Goal: Task Accomplishment & Management: Use online tool/utility

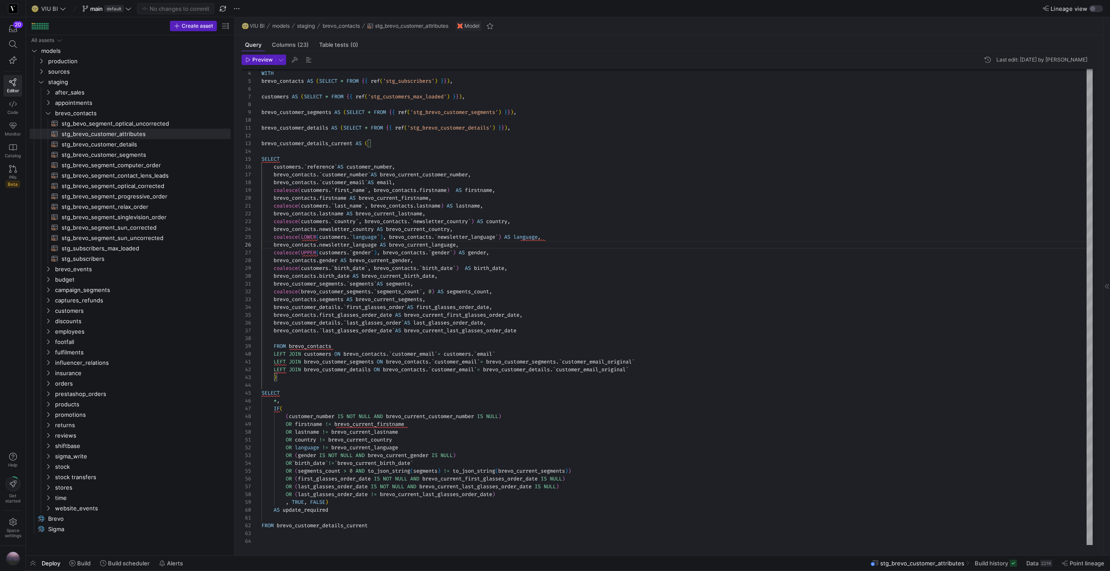
scroll to position [39, 203]
click at [137, 144] on span "stg_brevo_customer_details​​​​​​​​​​" at bounding box center [141, 145] width 159 height 10
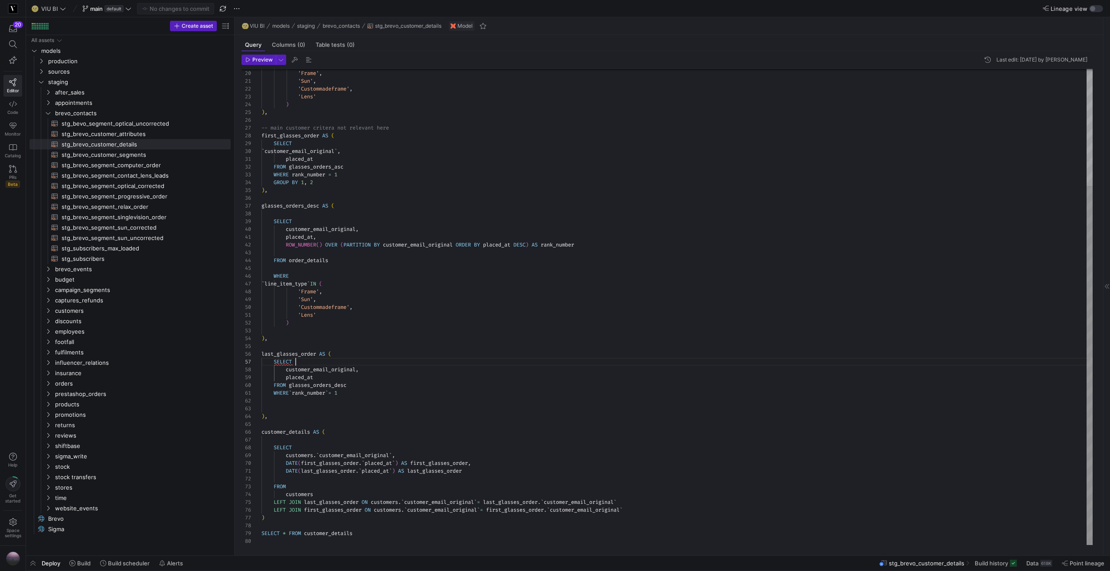
click at [307, 365] on div "` line_item_type ` IN ( 'Frame' , 'Sun' , 'Custommadeframe' , 'Lens' ) ) , -- m…" at bounding box center [676, 229] width 831 height 631
click at [152, 134] on span "stg_brevo_customer_attributes​​​​​​​​​​" at bounding box center [141, 134] width 159 height 10
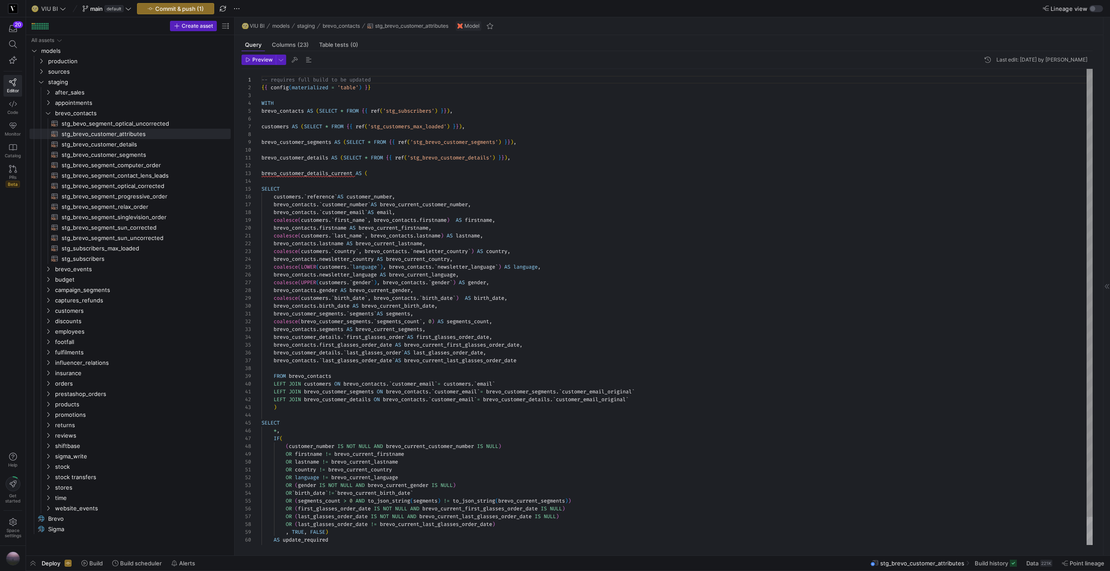
scroll to position [47, 253]
click at [533, 300] on div "WITH brevo_contacts AS ( SELECT * FROM { { ref ( 'stg_subscribers' ) } } ) , cu…" at bounding box center [676, 322] width 831 height 506
click at [1089, 565] on span "Point lineage" at bounding box center [1086, 563] width 35 height 7
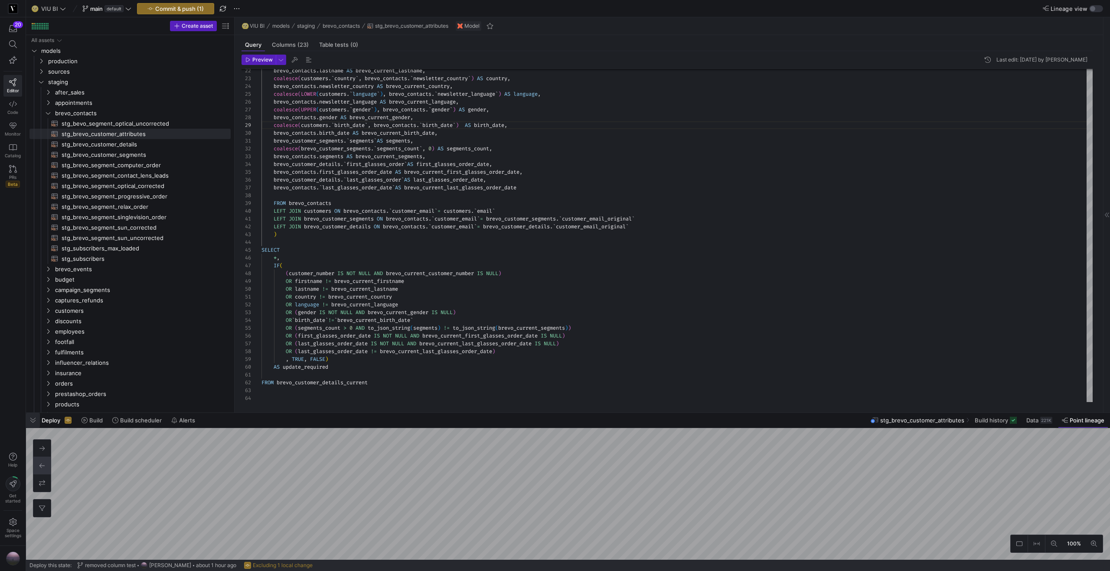
click at [33, 423] on span "button" at bounding box center [33, 420] width 14 height 15
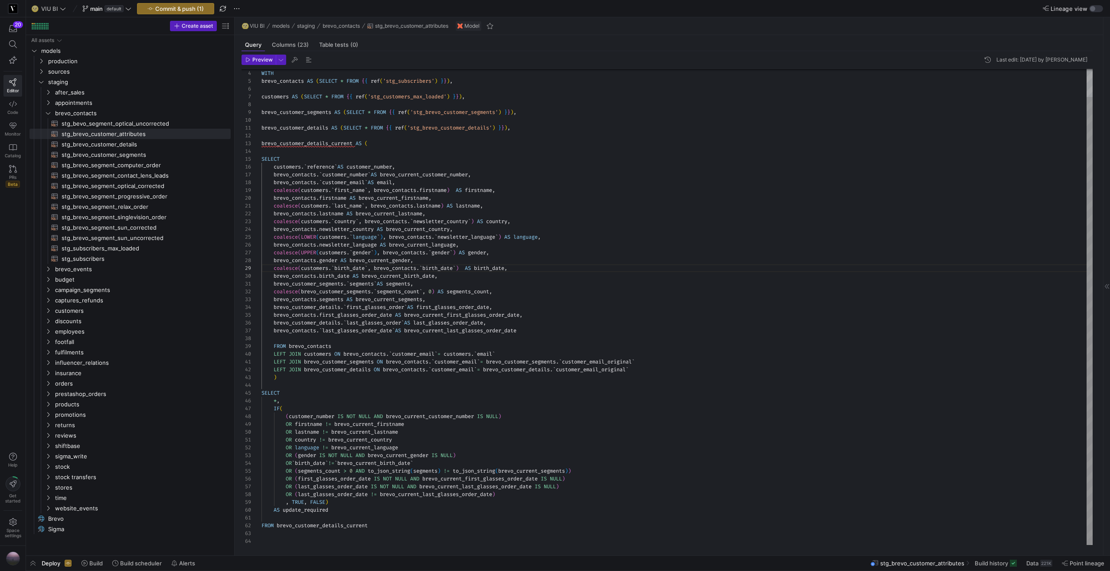
click at [520, 276] on div "brevo_contacts . lastname AS brevo_current_lastname , coalesce ( customers . ` …" at bounding box center [676, 292] width 831 height 506
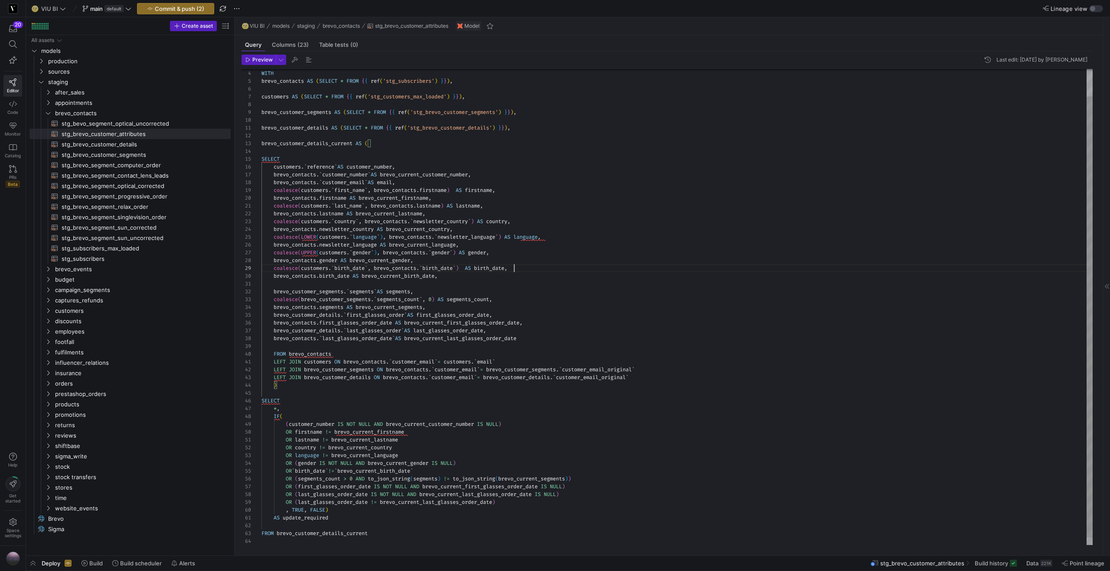
scroll to position [47, 253]
click at [549, 270] on div "brevo_contacts . lastname AS brevo_current_lastname , coalesce ( customers . ` …" at bounding box center [676, 296] width 831 height 514
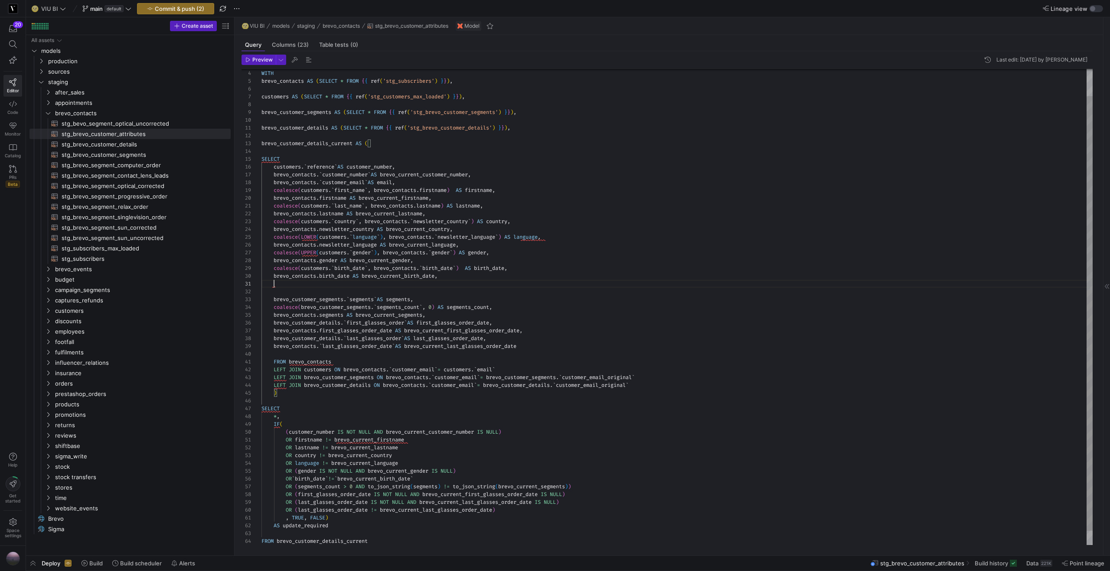
scroll to position [55, 181]
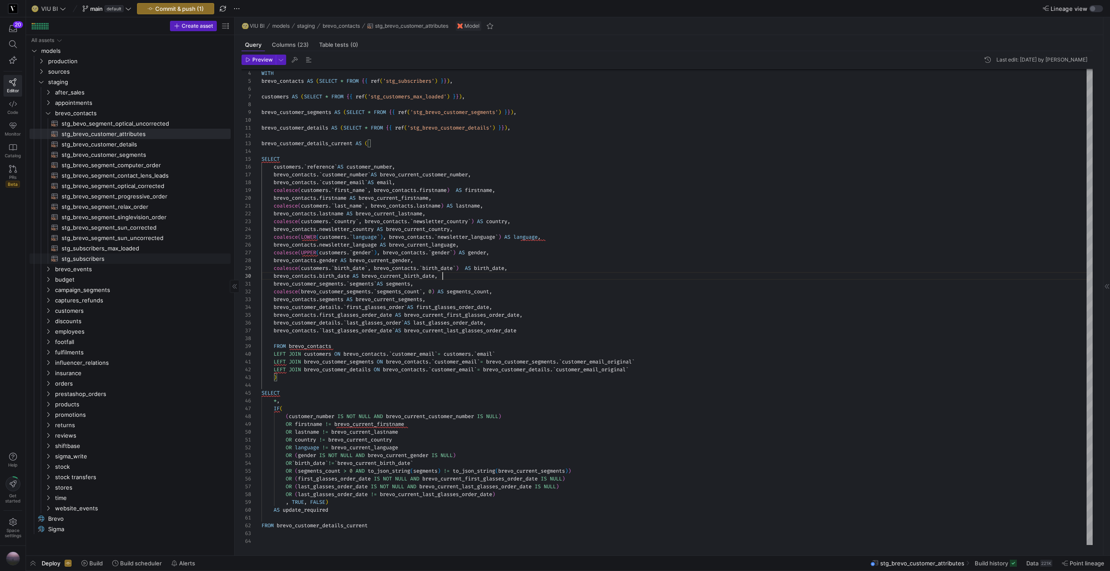
click at [101, 261] on span "stg_subscribers​​​​​​​​​​" at bounding box center [141, 259] width 159 height 10
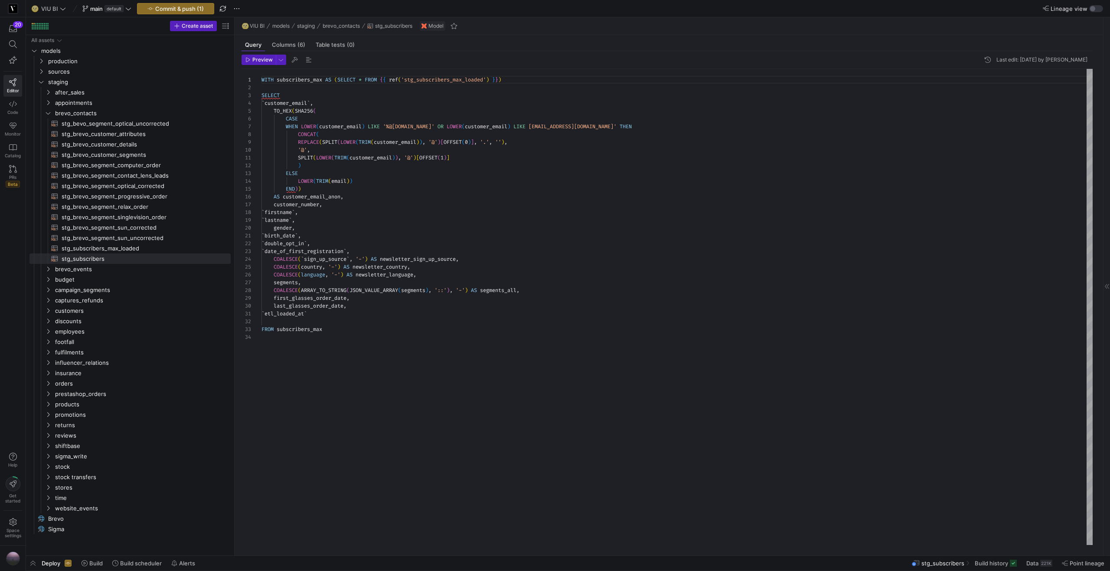
click at [394, 232] on div "WITH subscribers_max AS ( SELECT * FROM { { ref ( 'stg_subscribers_max_loaded' …" at bounding box center [676, 307] width 831 height 476
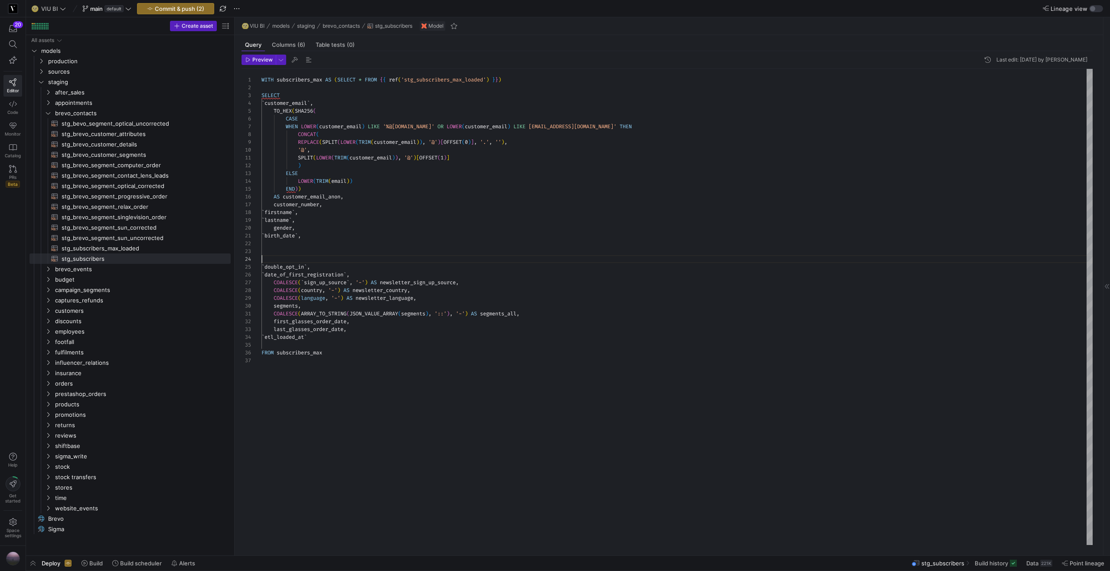
scroll to position [23, 0]
click at [322, 248] on div "WITH subscribers_max AS ( SELECT * FROM { { ref ( 'stg_subscribers_max_loaded' …" at bounding box center [676, 307] width 831 height 476
drag, startPoint x: 396, startPoint y: 252, endPoint x: 432, endPoint y: 254, distance: 36.4
click at [432, 254] on div "WITH subscribers_max AS ( SELECT * FROM { { ref ( 'stg_subscribers_max_loaded' …" at bounding box center [676, 307] width 831 height 476
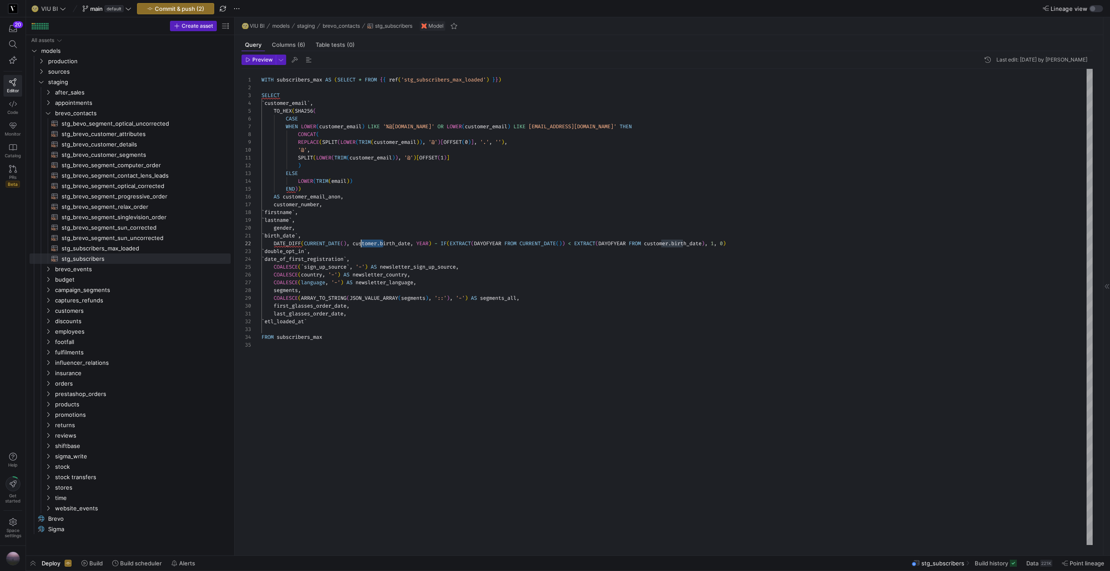
scroll to position [8, 94]
drag, startPoint x: 383, startPoint y: 241, endPoint x: 356, endPoint y: 246, distance: 27.6
click at [356, 245] on span "DATE_DIFF ( CURRENT_DATE ( ) , customer . birth_date , YEAR ) - IF ( EXTRACT ( …" at bounding box center [493, 243] width 464 height 7
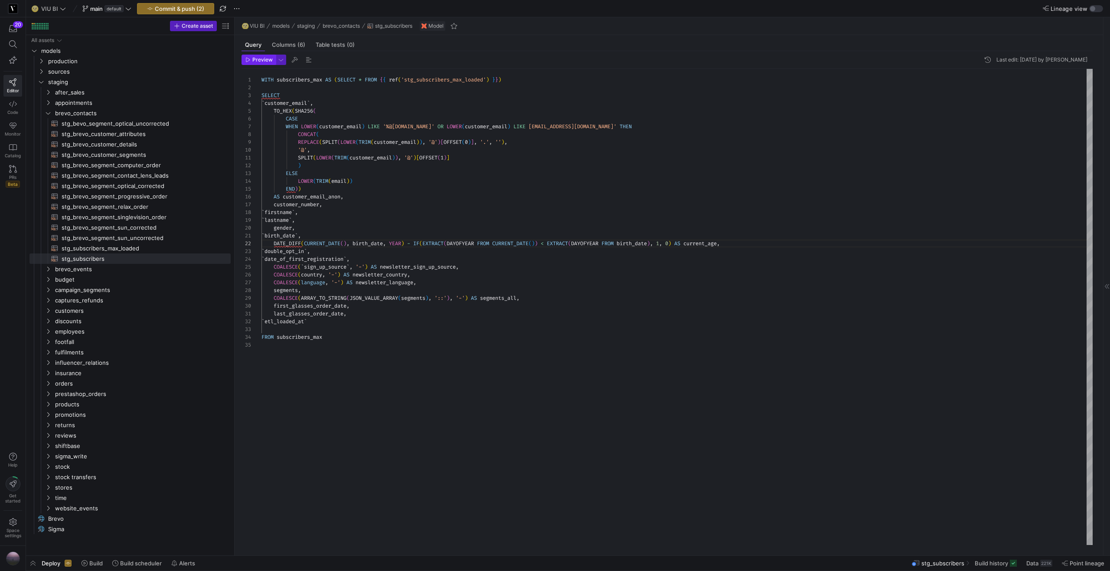
type textarea "`birth_date`, DATE_DIFF(CURRENT_DATE(), birth_date, YEAR) - IF(EXTRACT(DAYOFYEA…"
click at [262, 61] on span "Preview" at bounding box center [262, 60] width 20 height 6
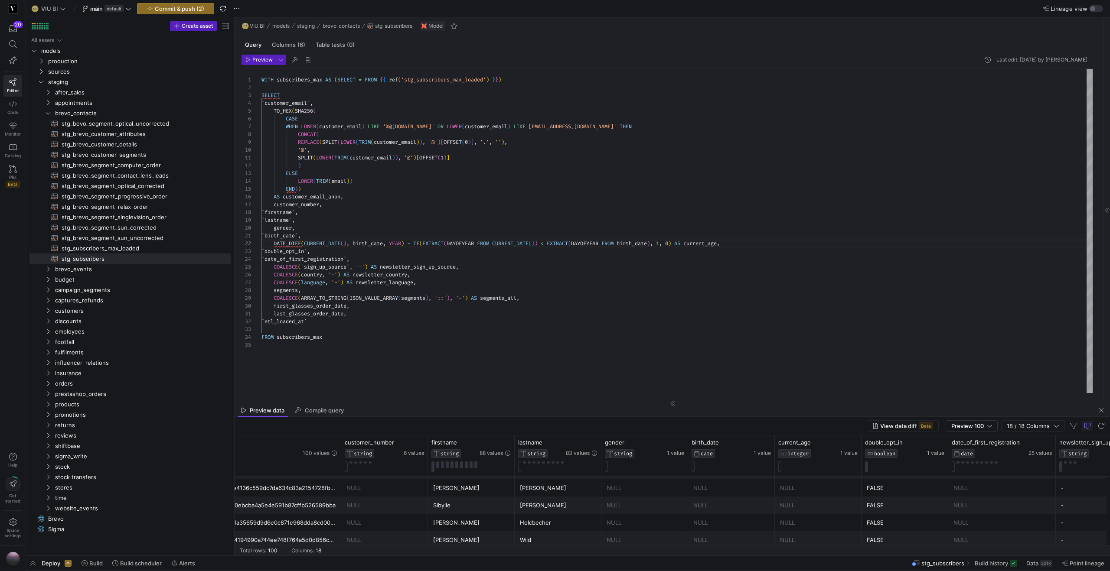
scroll to position [1658, 0]
click at [967, 422] on div "Preview 100" at bounding box center [971, 426] width 41 height 10
click at [971, 454] on span "Full Preview" at bounding box center [972, 454] width 45 height 7
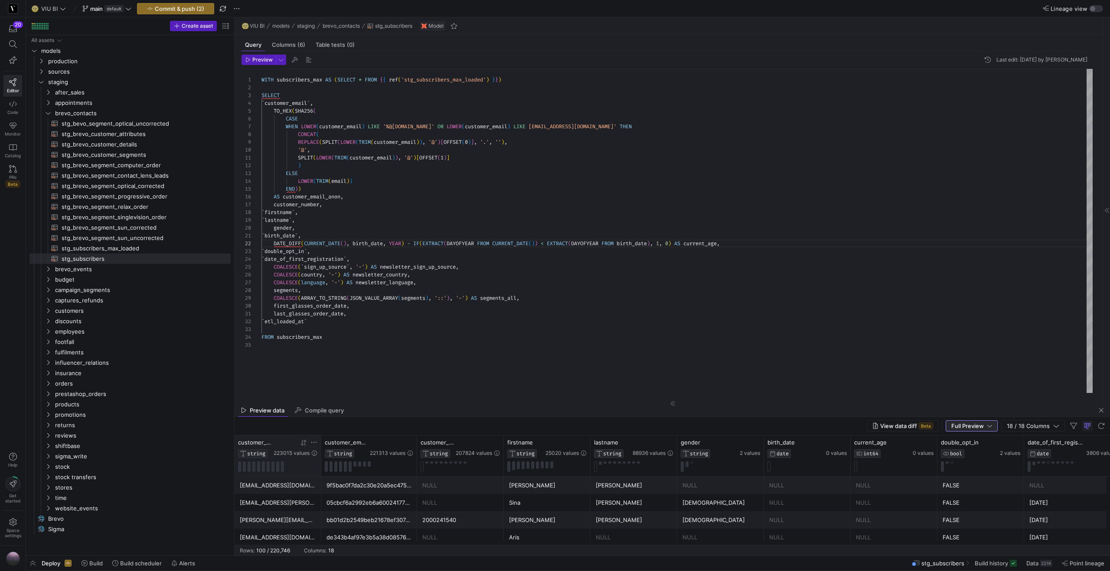
click at [314, 443] on icon at bounding box center [313, 442] width 5 height 1
type input "[EMAIL_ADDRESS][PERSON_NAME][DOMAIN_NAME]"
click at [383, 533] on button "Apply" at bounding box center [385, 531] width 26 height 11
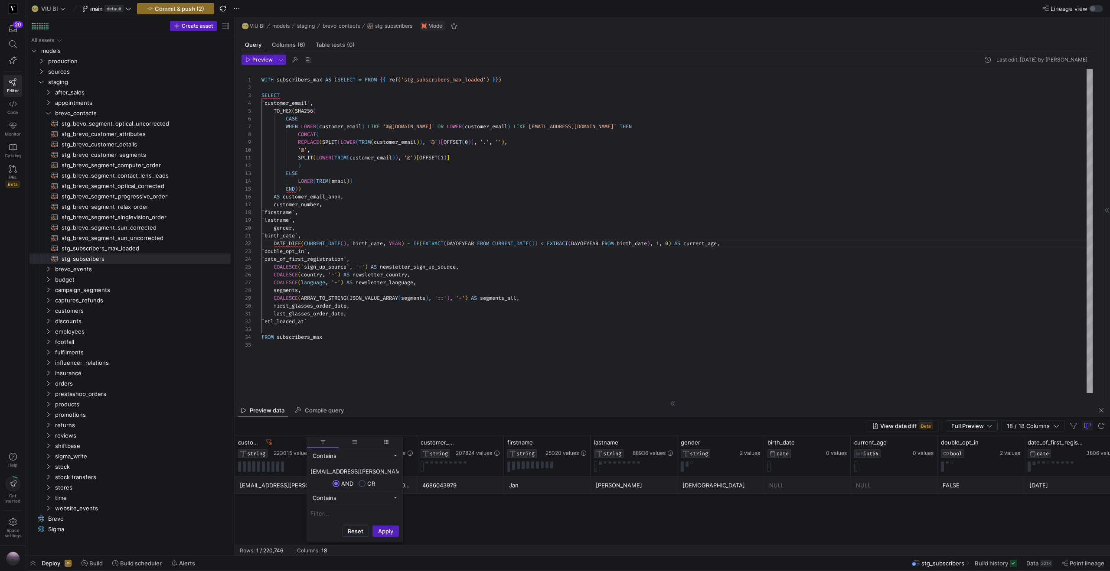
click at [280, 492] on div "[EMAIL_ADDRESS][PERSON_NAME][DOMAIN_NAME]" at bounding box center [278, 485] width 76 height 17
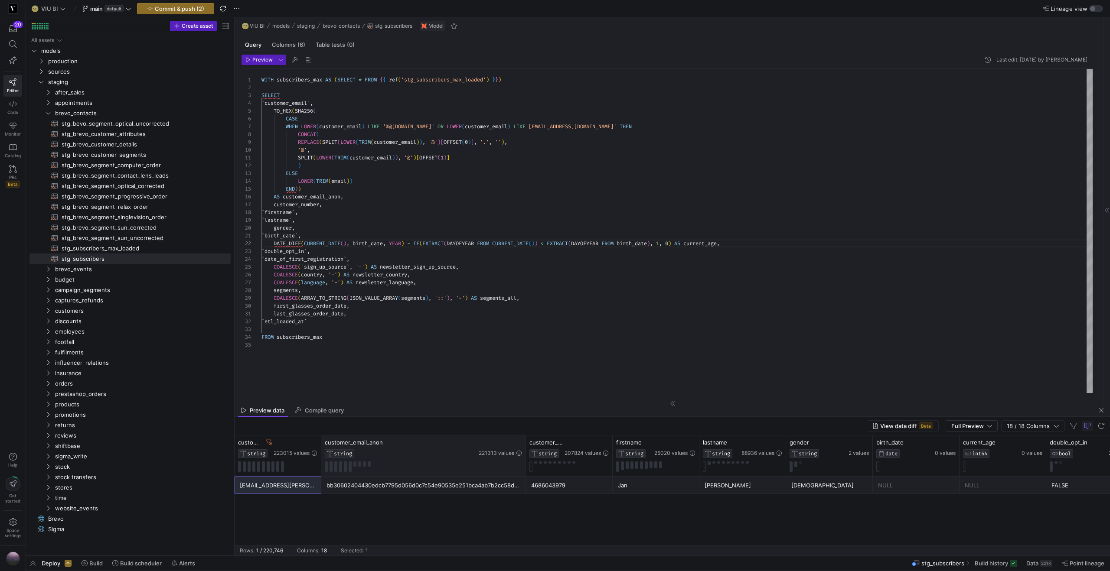
drag, startPoint x: 416, startPoint y: 449, endPoint x: 524, endPoint y: 435, distance: 109.7
click at [524, 436] on div at bounding box center [525, 456] width 3 height 41
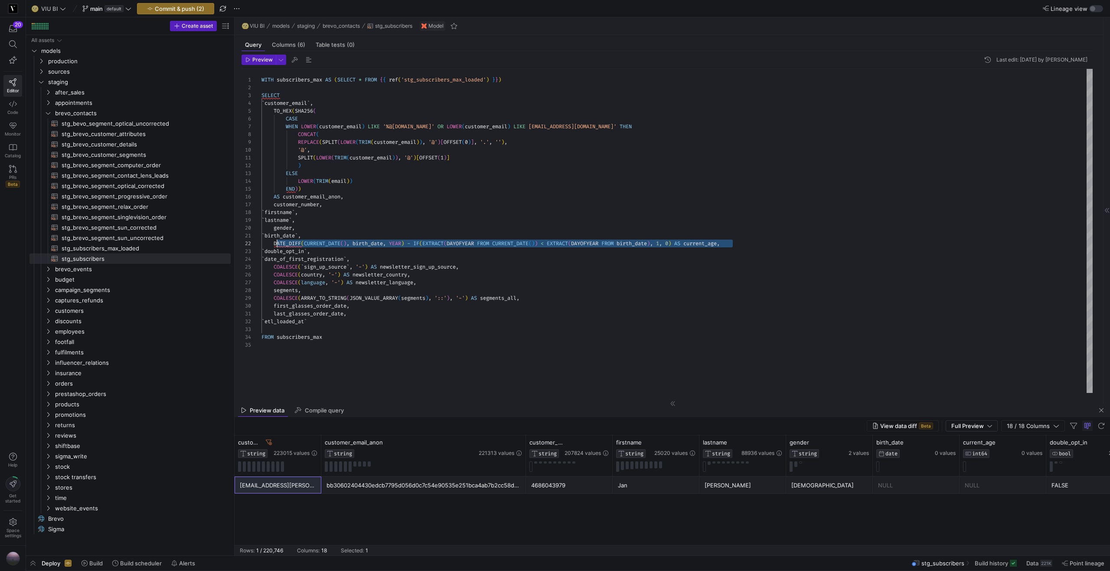
scroll to position [8, 13]
drag, startPoint x: 744, startPoint y: 244, endPoint x: 275, endPoint y: 245, distance: 469.0
click at [275, 245] on div "WITH subscribers_max AS ( SELECT * FROM { { ref ( 'stg_subscribers_max_loaded' …" at bounding box center [676, 231] width 831 height 324
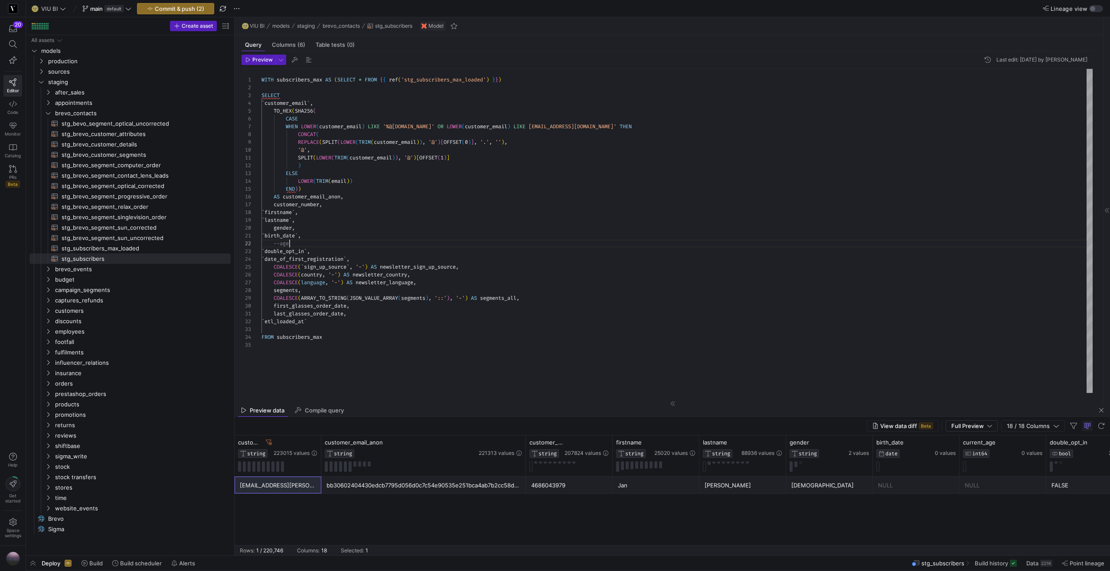
scroll to position [8, 31]
click at [270, 64] on span "button" at bounding box center [258, 60] width 33 height 10
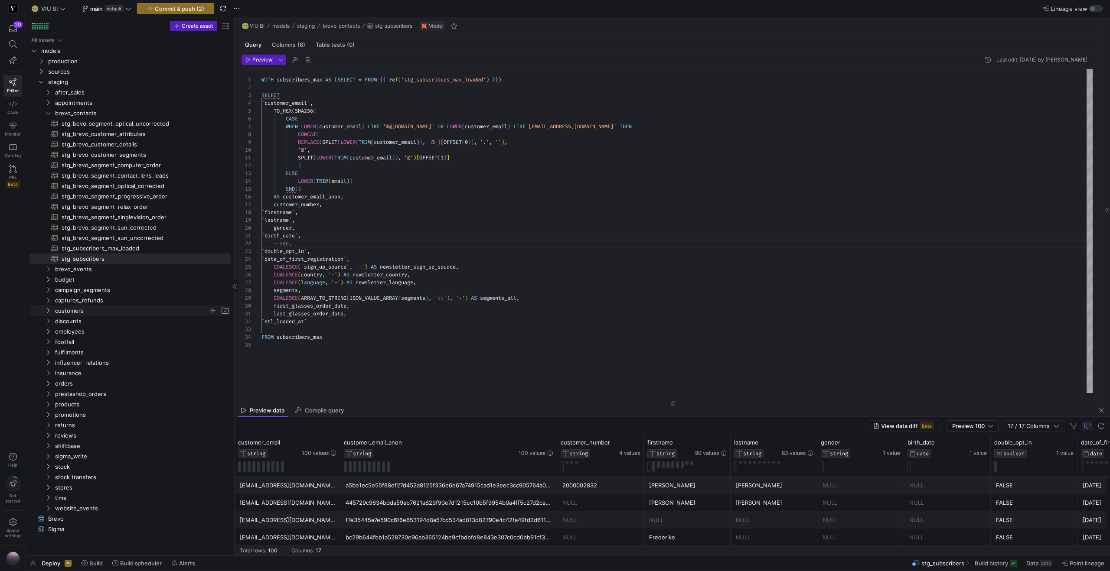
click at [50, 312] on icon "Press SPACE to select this row." at bounding box center [48, 310] width 6 height 5
click at [78, 332] on span "stg_customers​​​​​​​​​​" at bounding box center [141, 332] width 159 height 10
type textarea "{{ config(materialized = 'table') }} WITH customers_max AS (SELECT * FROM {{ re…"
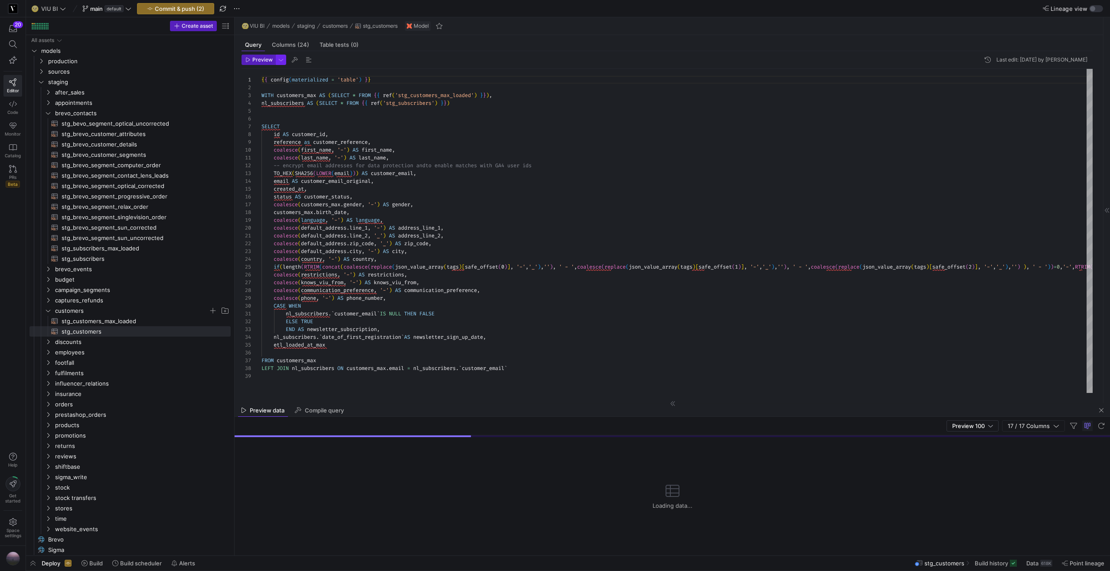
click at [284, 63] on span "button" at bounding box center [281, 60] width 10 height 10
click at [238, 115] on p "Full Preview" at bounding box center [224, 112] width 74 height 7
click at [184, 115] on input "Full Preview Slower but complete preview" at bounding box center [180, 116] width 7 height 7
radio input "true"
click at [259, 62] on div at bounding box center [555, 285] width 1110 height 571
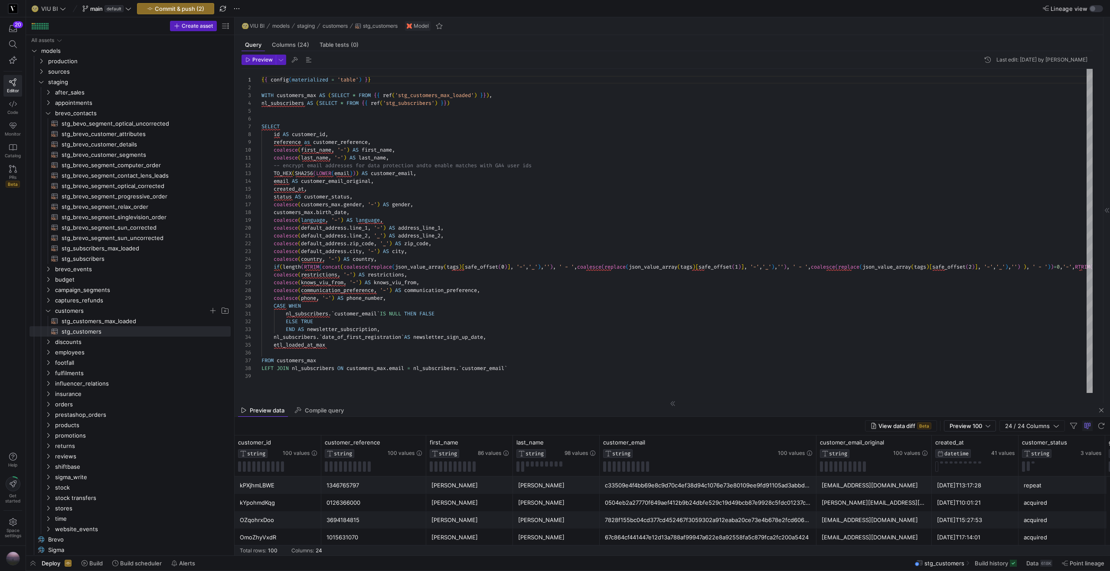
click at [259, 62] on span "Preview" at bounding box center [262, 60] width 20 height 6
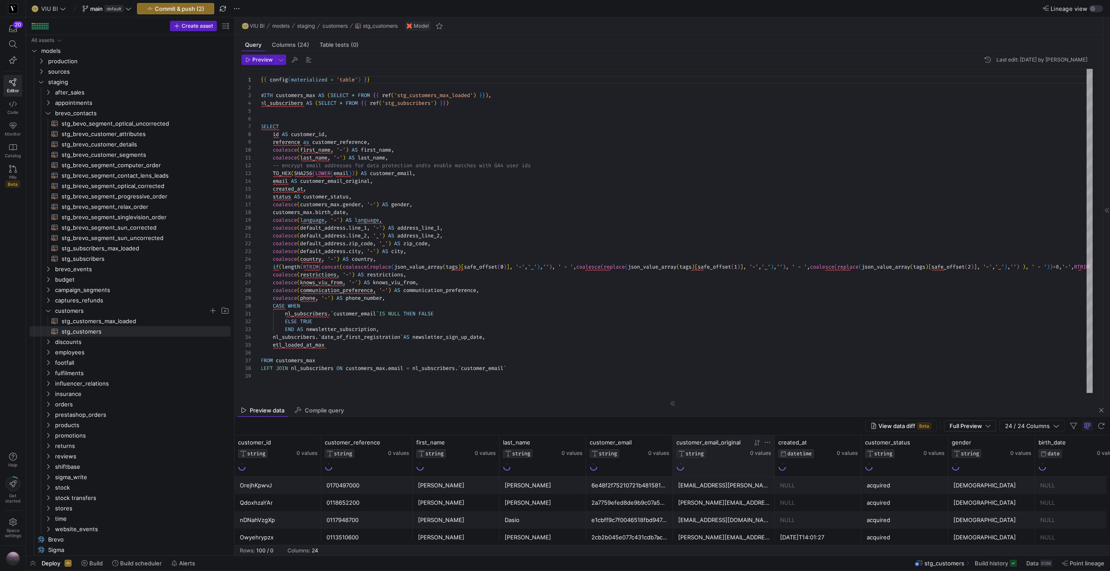
click at [767, 443] on icon at bounding box center [767, 442] width 7 height 7
type input "[EMAIL_ADDRESS][PERSON_NAME][DOMAIN_NAME]"
click at [764, 445] on icon at bounding box center [767, 442] width 7 height 7
type input "[EMAIL_ADDRESS][PERSON_NAME][DOMAIN_NAME]"
click at [834, 529] on button "Apply" at bounding box center [839, 531] width 26 height 11
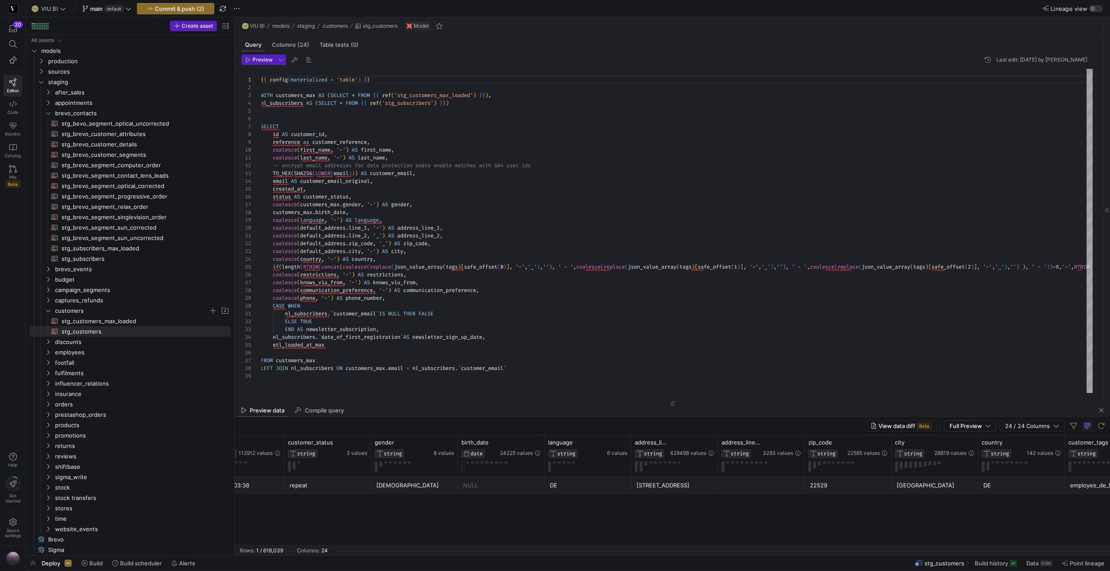
scroll to position [0, 593]
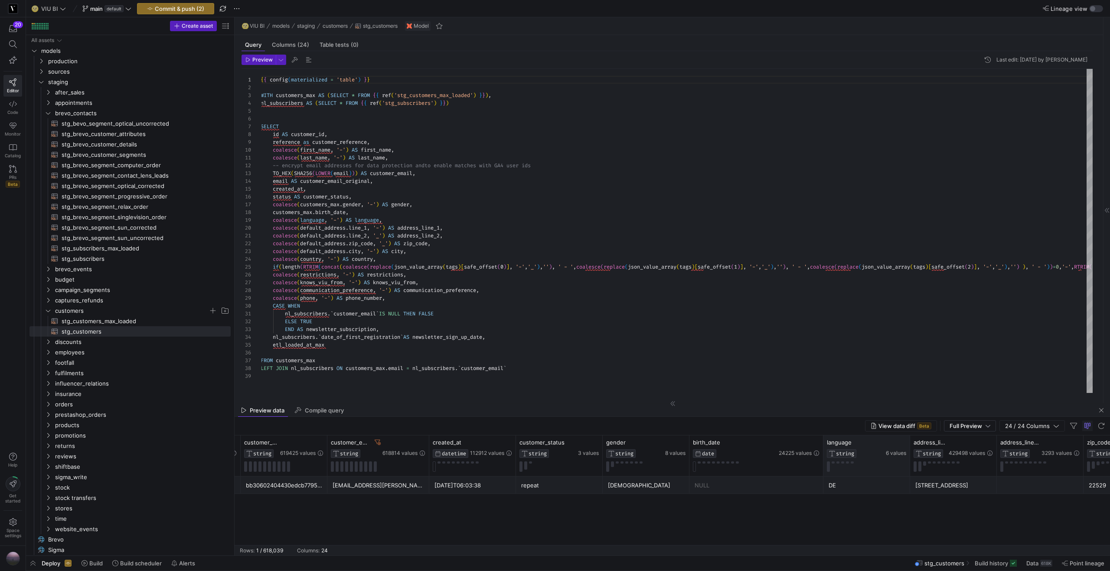
drag, startPoint x: 775, startPoint y: 446, endPoint x: 822, endPoint y: 440, distance: 47.8
click at [822, 440] on div at bounding box center [822, 456] width 3 height 41
click at [397, 213] on div "{ { config ( materialized = 'table' ) } } WITH customers_max AS ( SELECT * FROM…" at bounding box center [1102, 231] width 1682 height 324
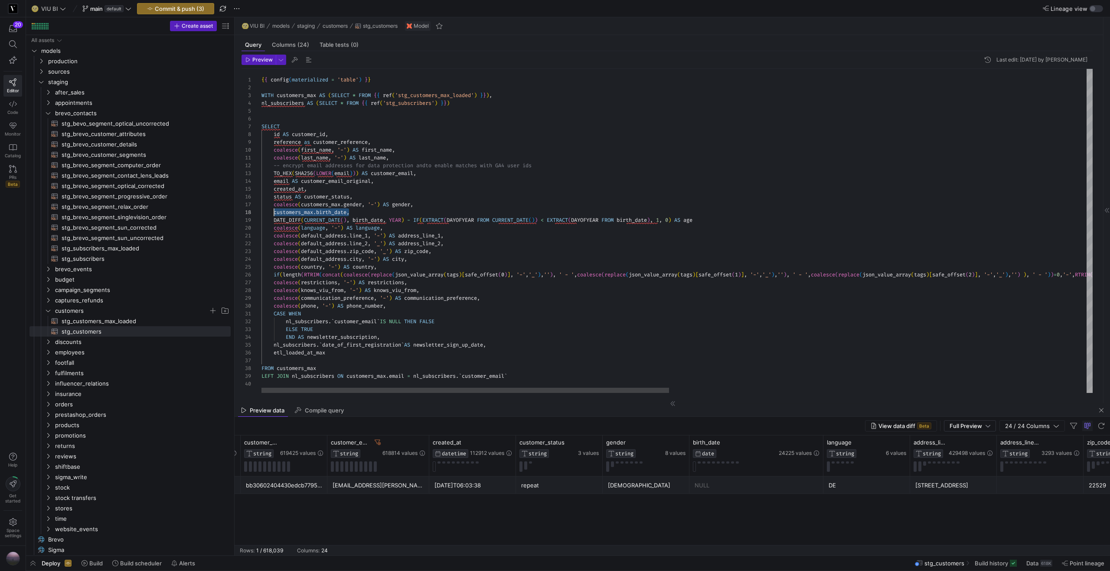
scroll to position [55, 13]
drag, startPoint x: 343, startPoint y: 210, endPoint x: 274, endPoint y: 212, distance: 69.4
click at [274, 212] on div "{ { config ( materialized = 'table' ) } } WITH customers_max AS ( SELECT * FROM…" at bounding box center [1102, 231] width 1682 height 324
click at [368, 221] on div "{ { config ( materialized = 'table' ) } } WITH customers_max AS ( SELECT * FROM…" at bounding box center [1102, 231] width 1682 height 324
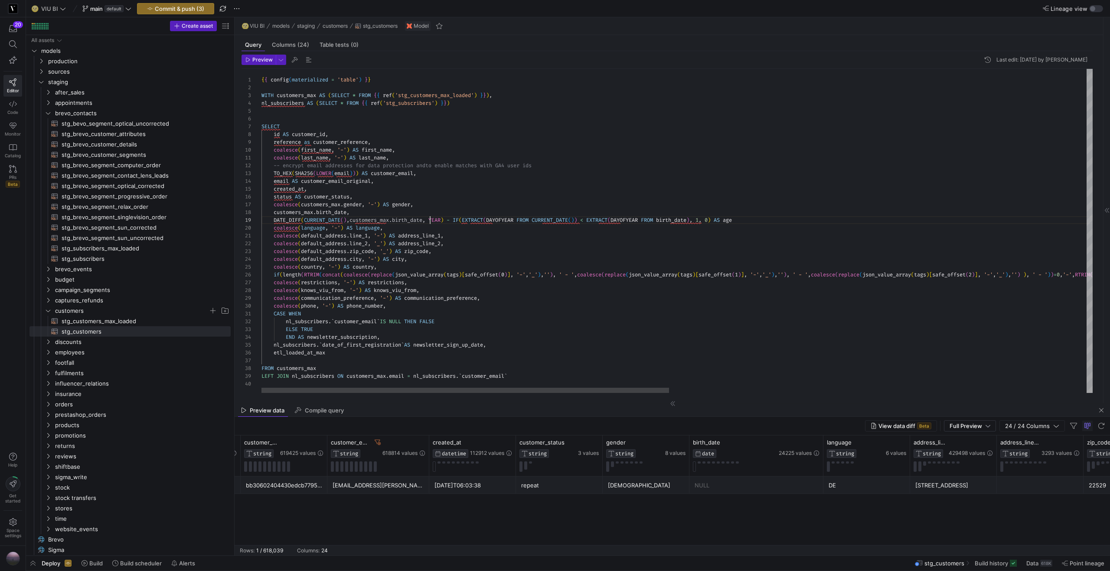
scroll to position [62, 169]
click at [682, 219] on div "{ { config ( materialized = 'table' ) } } WITH customers_max AS ( SELECT * FROM…" at bounding box center [1102, 231] width 1682 height 324
click at [782, 221] on div "{ { config ( materialized = 'table' ) } } WITH customers_max AS ( SELECT * FROM…" at bounding box center [1102, 231] width 1682 height 324
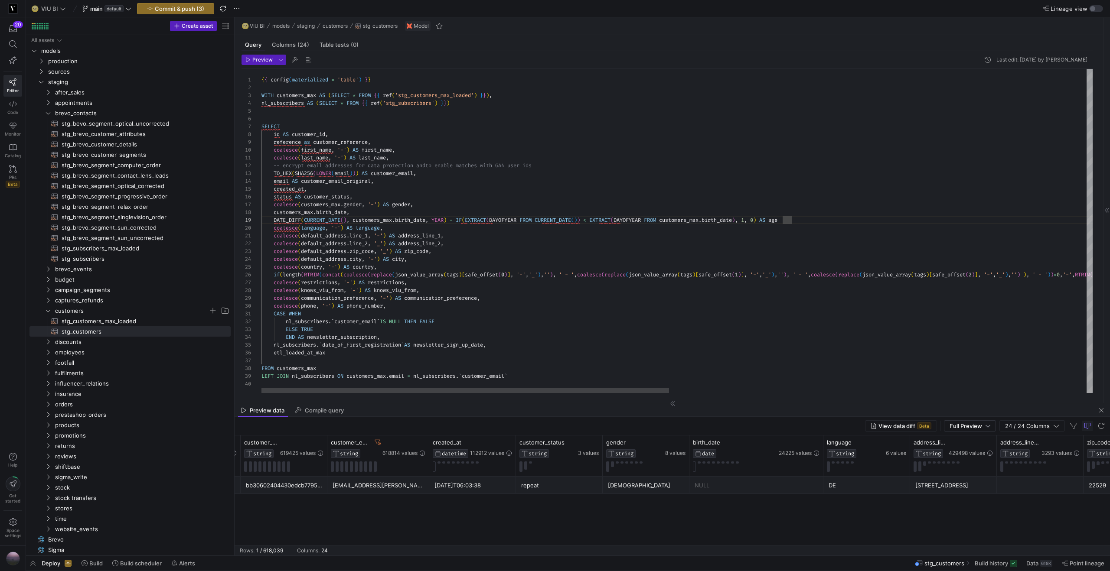
scroll to position [62, 533]
type textarea "'-') AS last_name, -- encrypt email addresses for data protection and to enable…"
click at [267, 62] on span "Preview" at bounding box center [262, 60] width 20 height 6
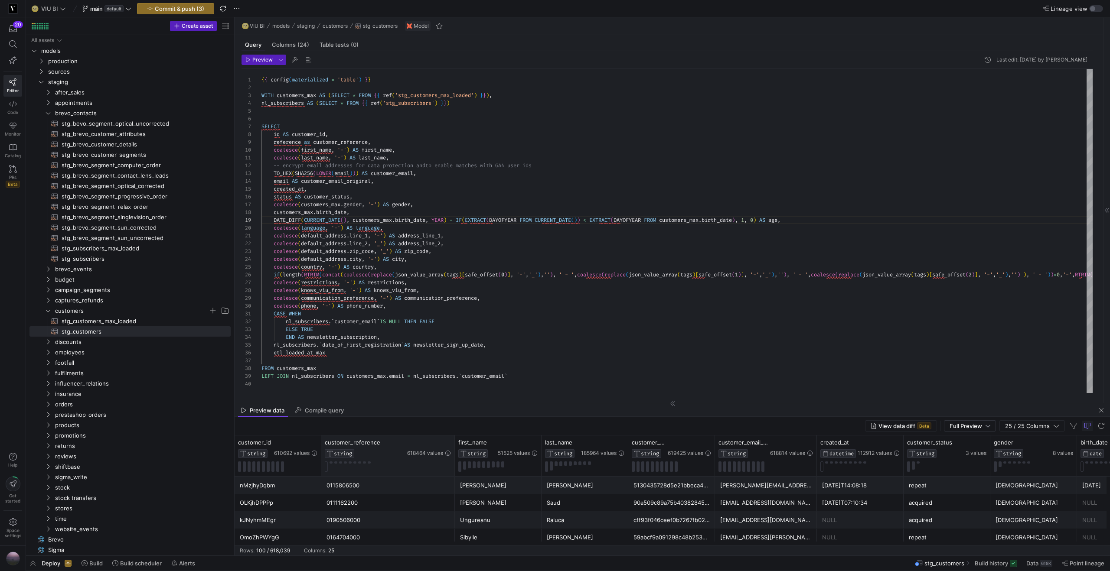
drag, startPoint x: 427, startPoint y: 443, endPoint x: 453, endPoint y: 442, distance: 26.0
click at [453, 442] on div at bounding box center [454, 456] width 3 height 41
click at [810, 445] on icon at bounding box center [809, 442] width 7 height 7
drag, startPoint x: 881, startPoint y: 472, endPoint x: 854, endPoint y: 473, distance: 26.9
click at [850, 472] on input "[PERSON_NAME][EMAIL_ADDRESS][DOMAIN_NAME]" at bounding box center [850, 471] width 88 height 10
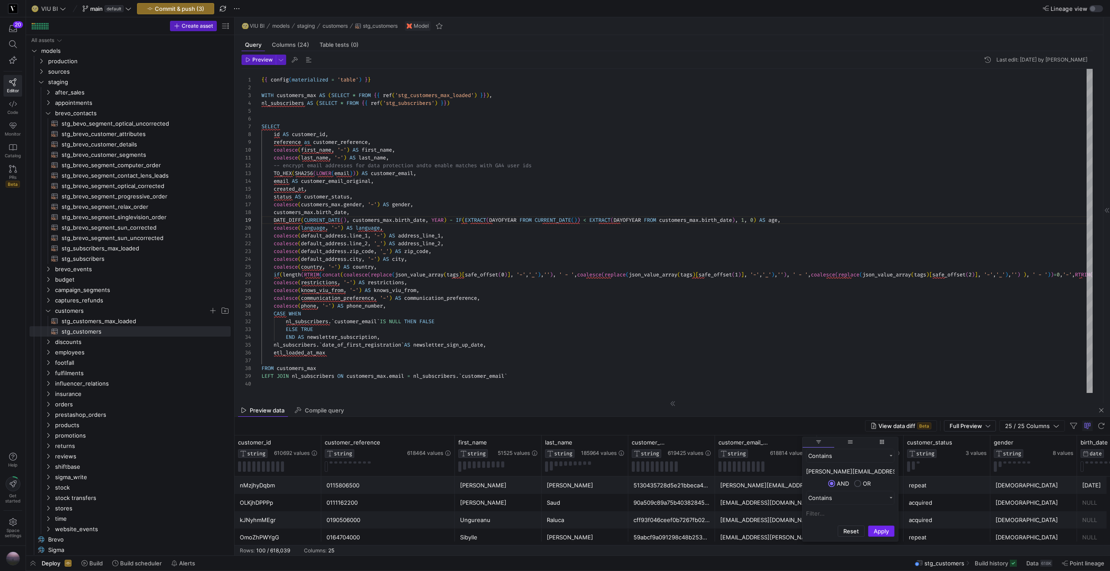
type input "[PERSON_NAME][EMAIL_ADDRESS][DOMAIN_NAME]"
click at [876, 534] on button "Apply" at bounding box center [881, 531] width 26 height 11
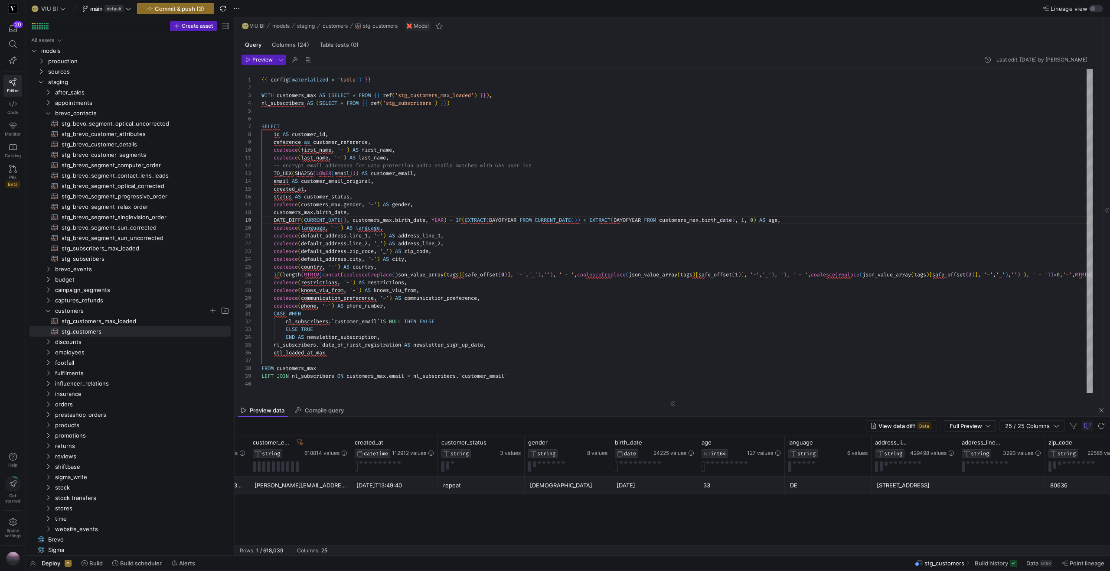
scroll to position [0, 697]
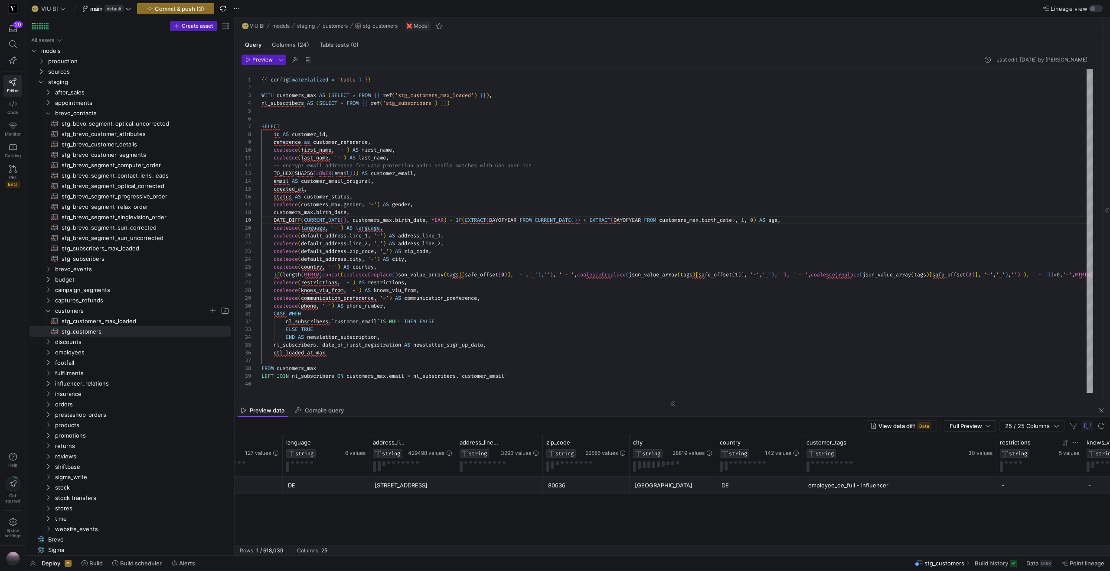
drag, startPoint x: 888, startPoint y: 446, endPoint x: 994, endPoint y: 445, distance: 106.6
click at [994, 445] on div at bounding box center [995, 456] width 3 height 41
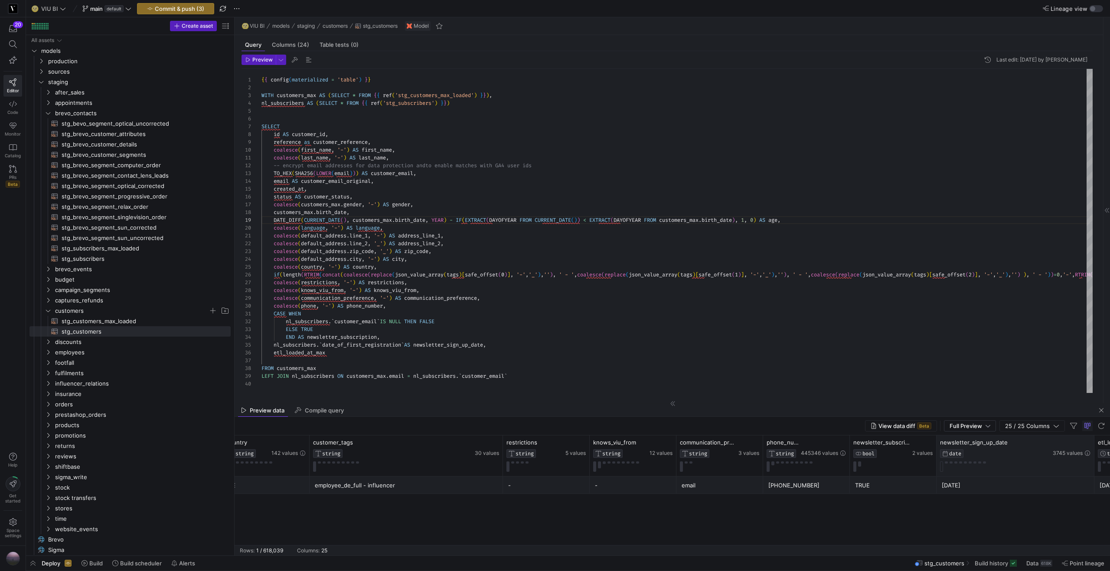
drag, startPoint x: 1021, startPoint y: 446, endPoint x: 1092, endPoint y: 444, distance: 71.1
click at [1092, 444] on div at bounding box center [1093, 456] width 3 height 41
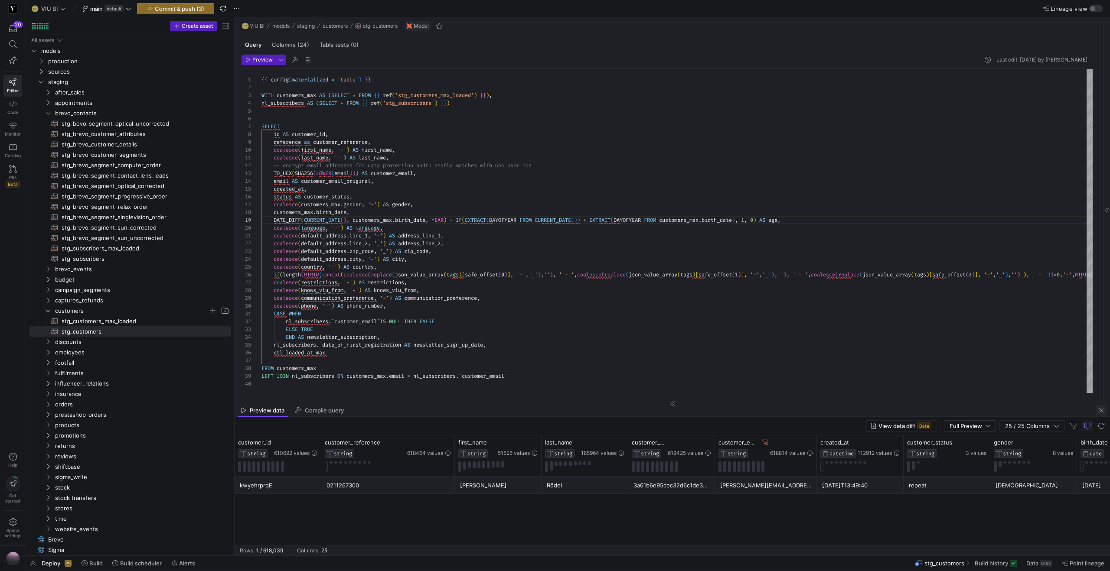
click at [1104, 411] on span "button" at bounding box center [1101, 410] width 10 height 10
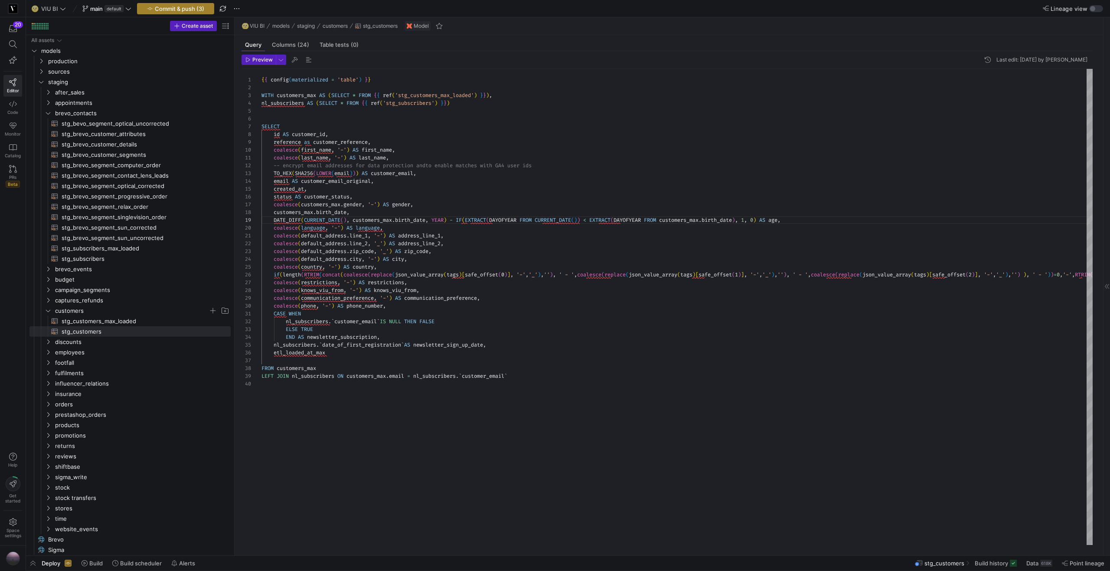
click at [178, 10] on span "Commit & push (3)" at bounding box center [179, 8] width 49 height 7
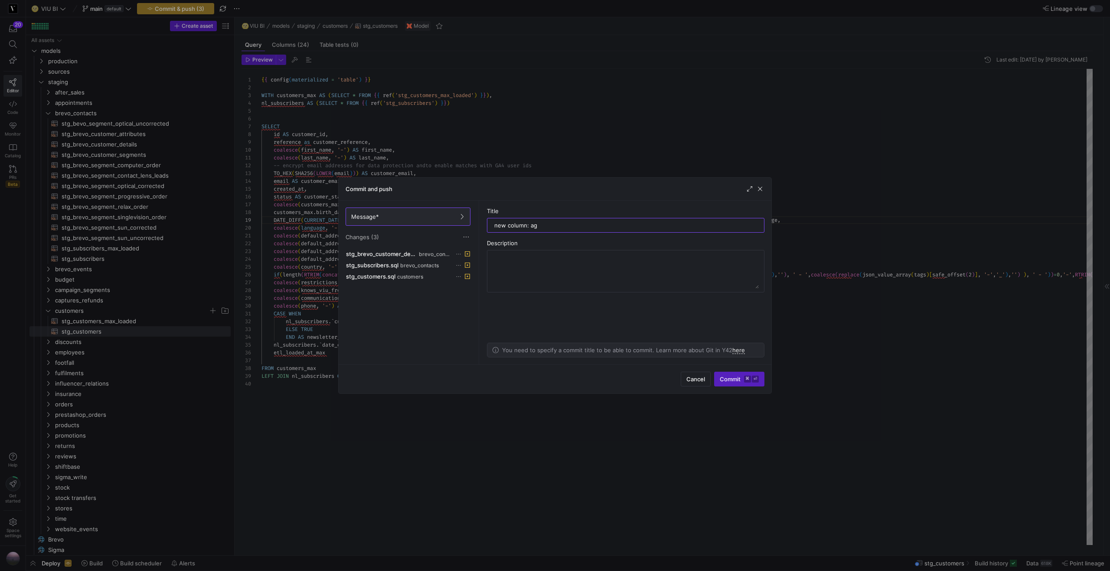
type input "new column: age"
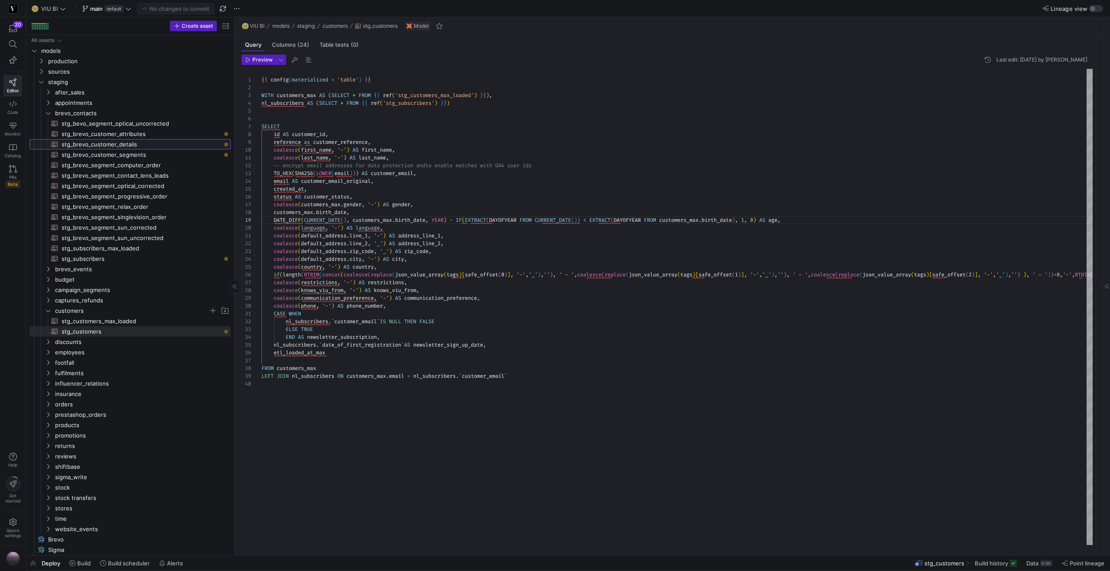
click at [126, 144] on span "stg_brevo_customer_details​​​​​​​​​​" at bounding box center [141, 145] width 159 height 10
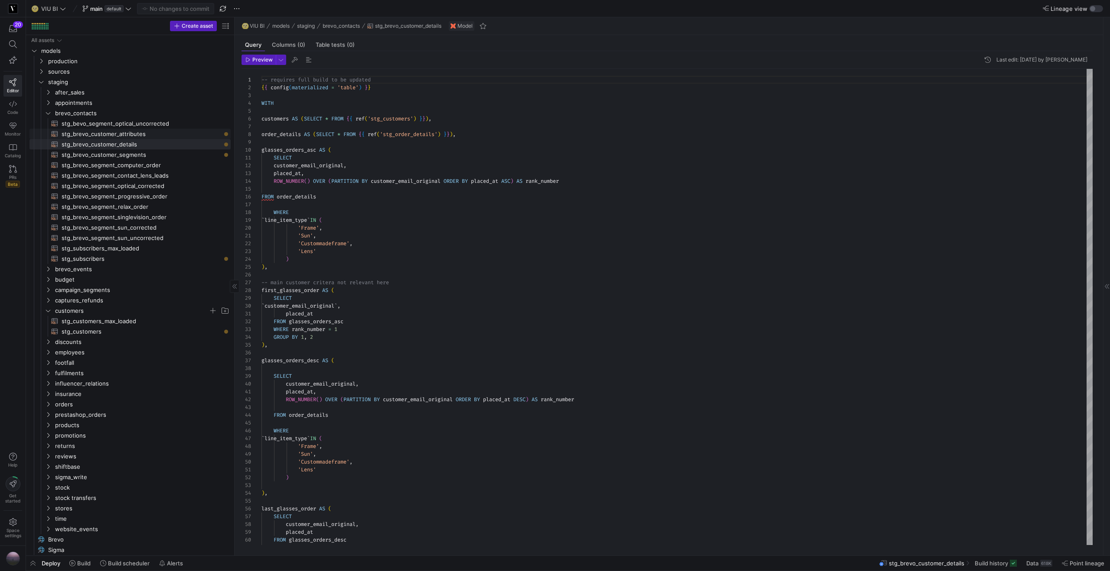
click at [105, 133] on span "stg_brevo_customer_attributes​​​​​​​​​​" at bounding box center [141, 134] width 159 height 10
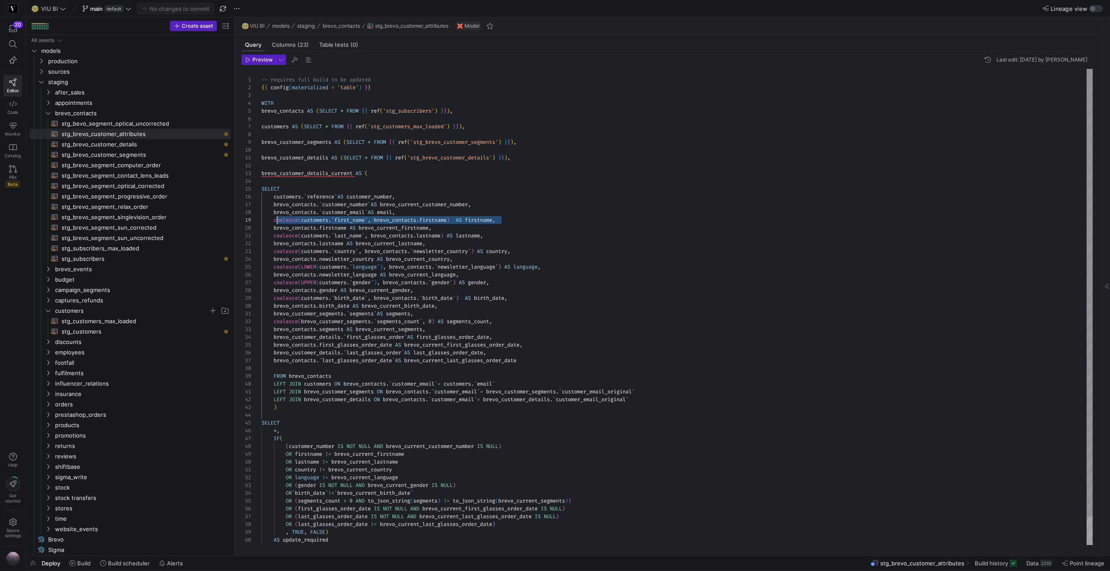
scroll to position [62, 13]
drag, startPoint x: 506, startPoint y: 222, endPoint x: 275, endPoint y: 222, distance: 231.0
click at [275, 222] on div "-- requires full build to be updated { { config ( materialized = 'table' ) } } …" at bounding box center [676, 322] width 831 height 506
click at [137, 142] on span "stg_brevo_customer_details​​​​​​​​​​" at bounding box center [141, 145] width 159 height 10
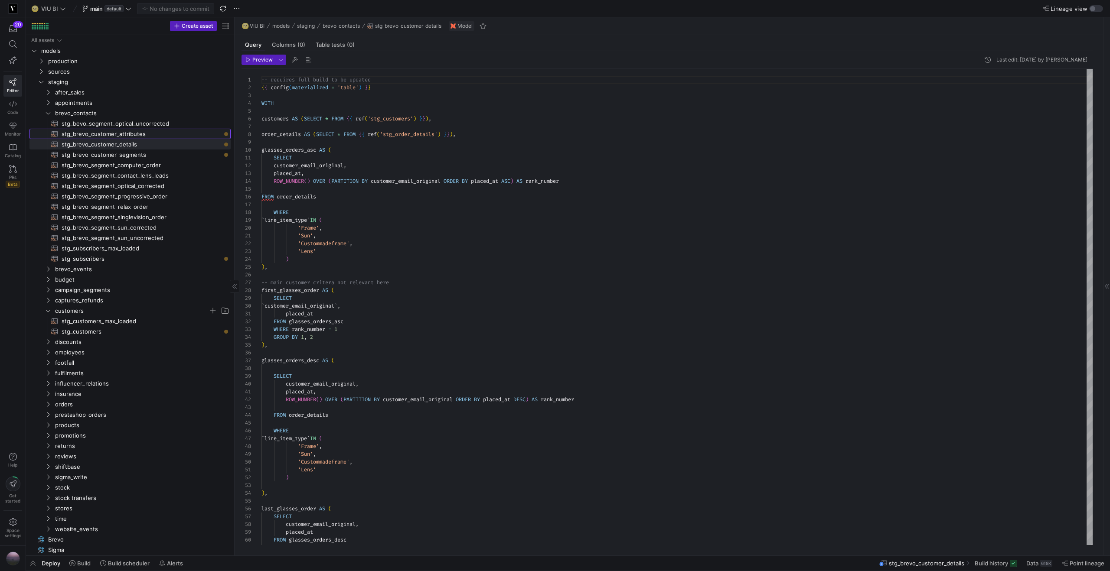
click at [137, 135] on span "stg_brevo_customer_attributes​​​​​​​​​​" at bounding box center [141, 134] width 159 height 10
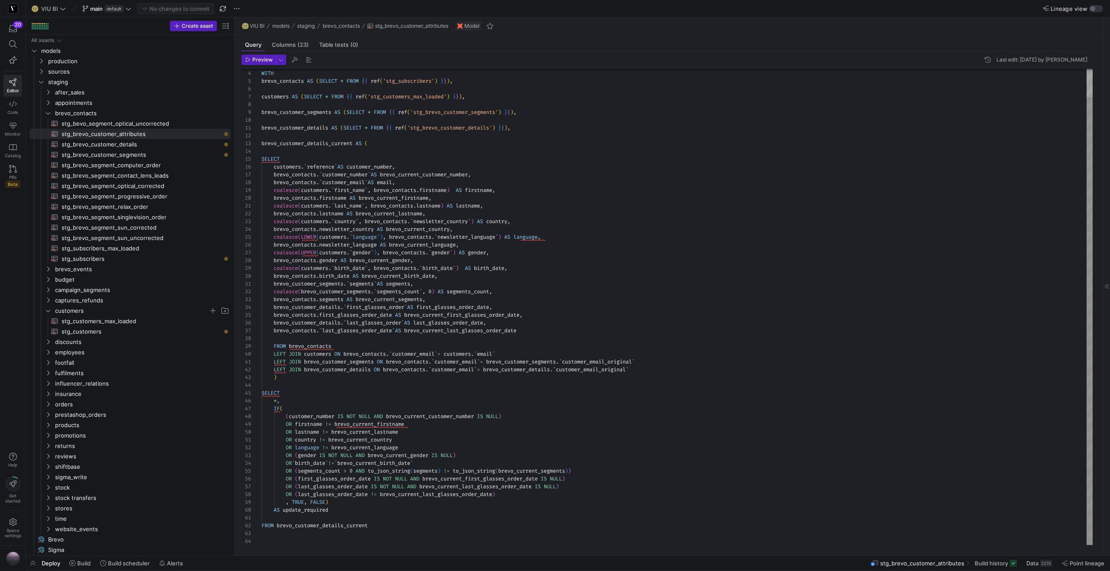
click at [485, 277] on div "WITH brevo_contacts AS ( SELECT * FROM { { ref ( 'stg_subscribers' ) } } ) , cu…" at bounding box center [676, 292] width 831 height 506
click at [136, 250] on span "stg_subscribers_max_loaded​​​​​​​​​​" at bounding box center [141, 249] width 159 height 10
type textarea "WITH source AS (SELECT * FROM {{ source('brevo', 'brevo_contacts') }}), max_loa…"
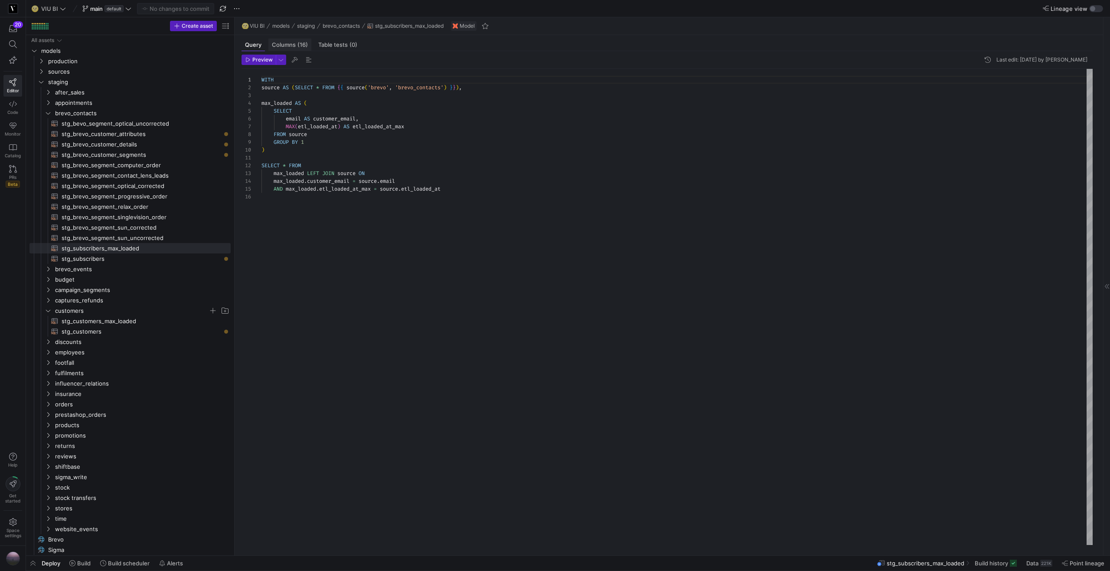
click at [287, 49] on div "Columns (16)" at bounding box center [289, 45] width 43 height 13
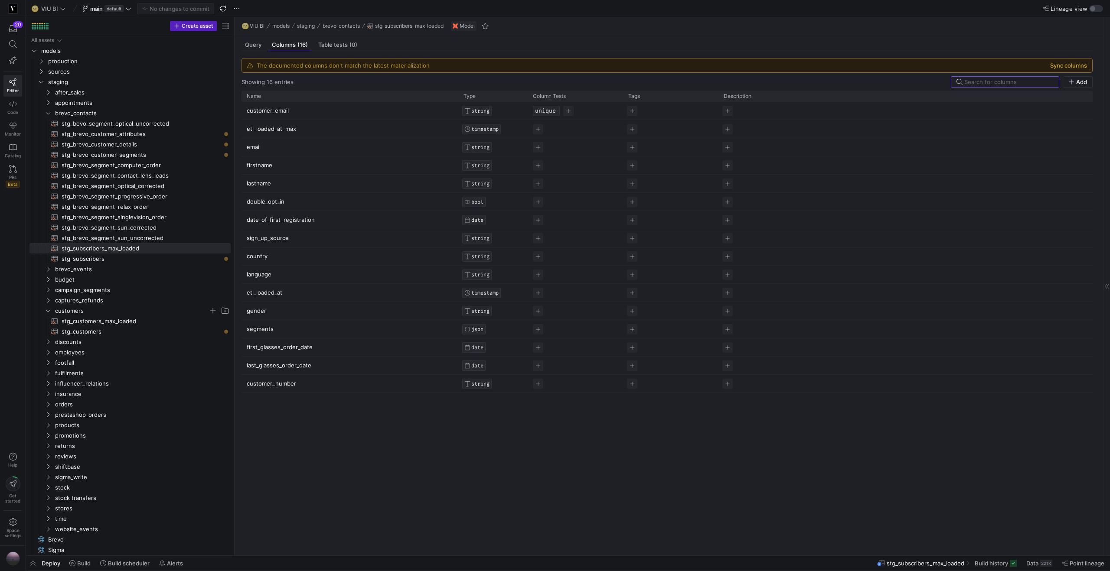
click at [1074, 67] on button "Sync columns" at bounding box center [1068, 65] width 37 height 7
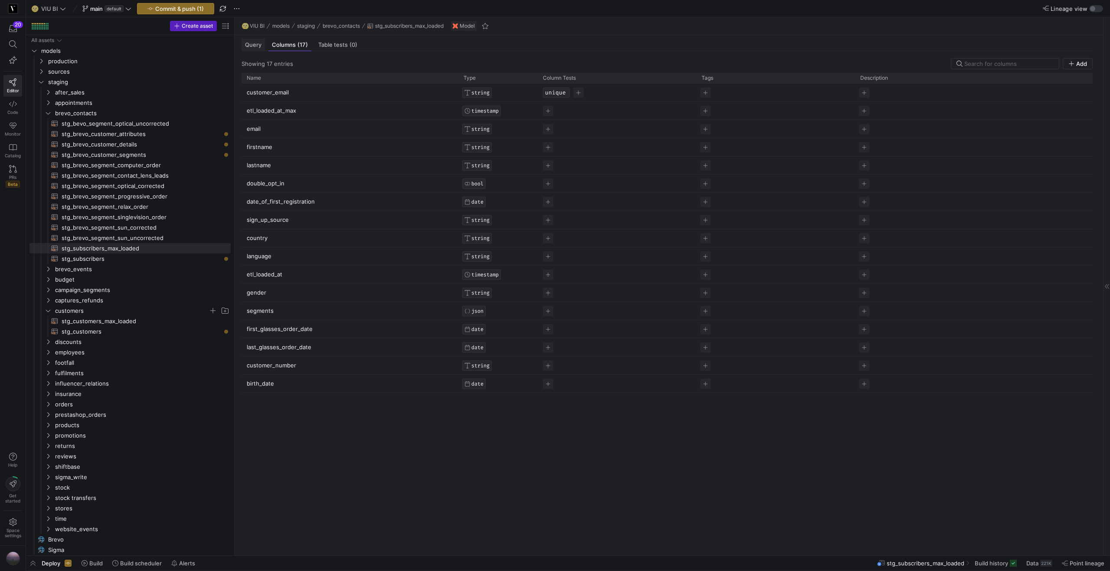
click at [255, 47] on span "Query" at bounding box center [253, 45] width 16 height 6
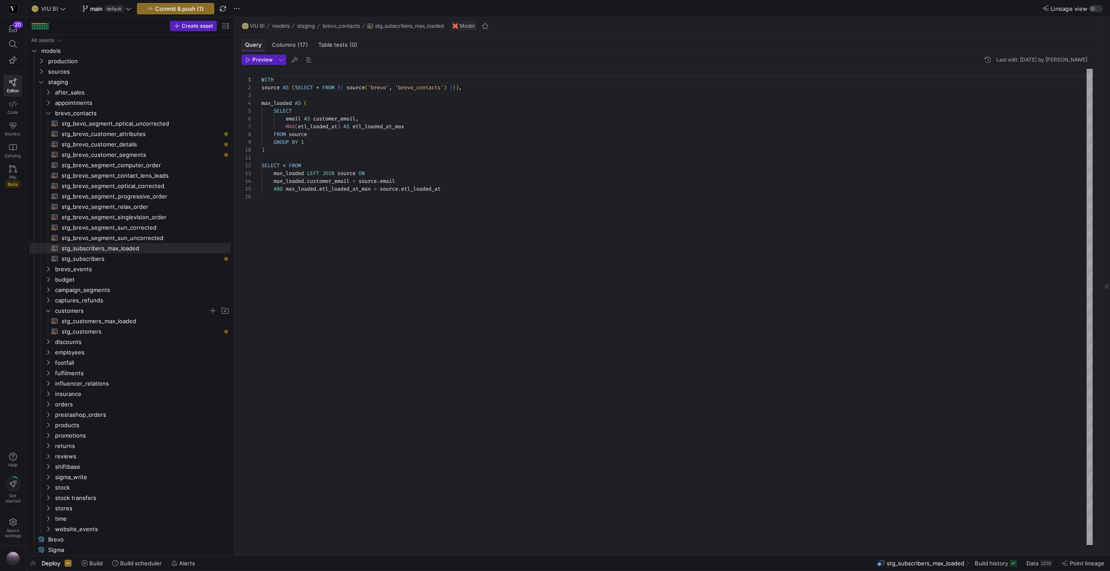
scroll to position [78, 0]
click at [255, 59] on span "Preview" at bounding box center [262, 60] width 20 height 6
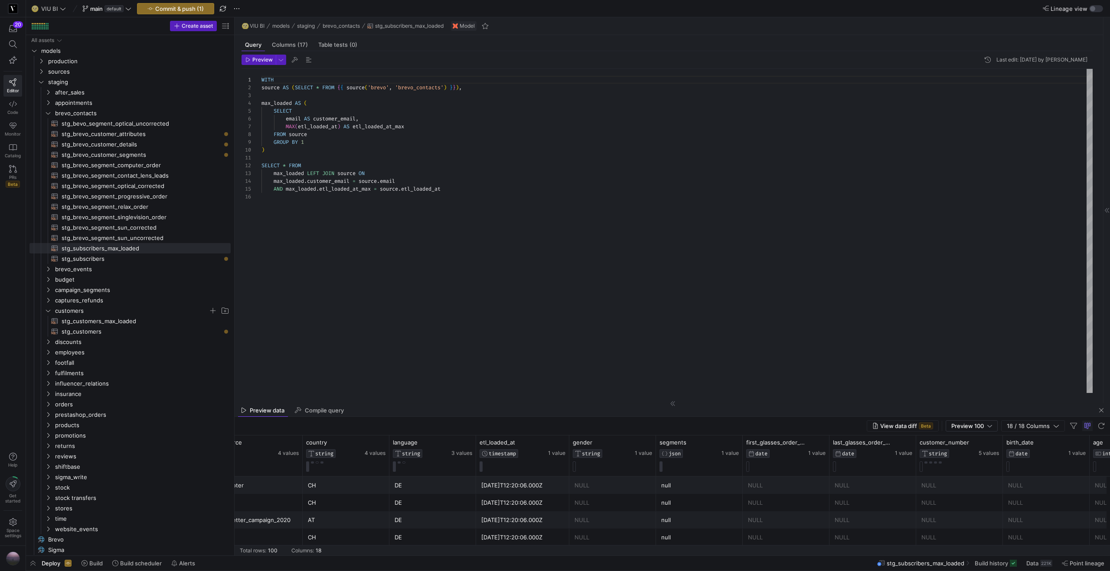
scroll to position [0, 797]
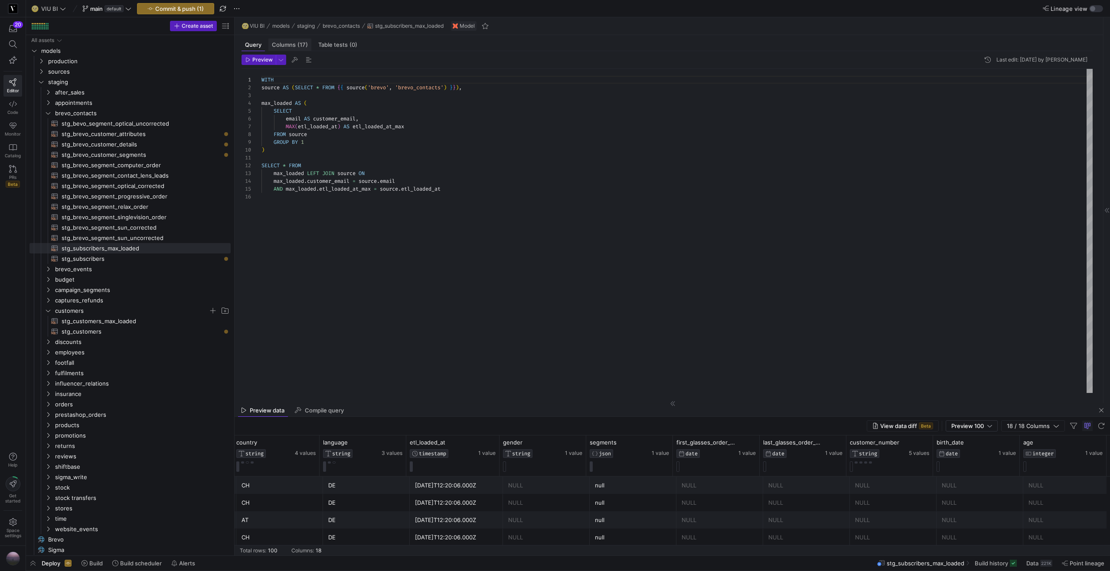
click at [287, 40] on div "Columns (17)" at bounding box center [289, 45] width 43 height 13
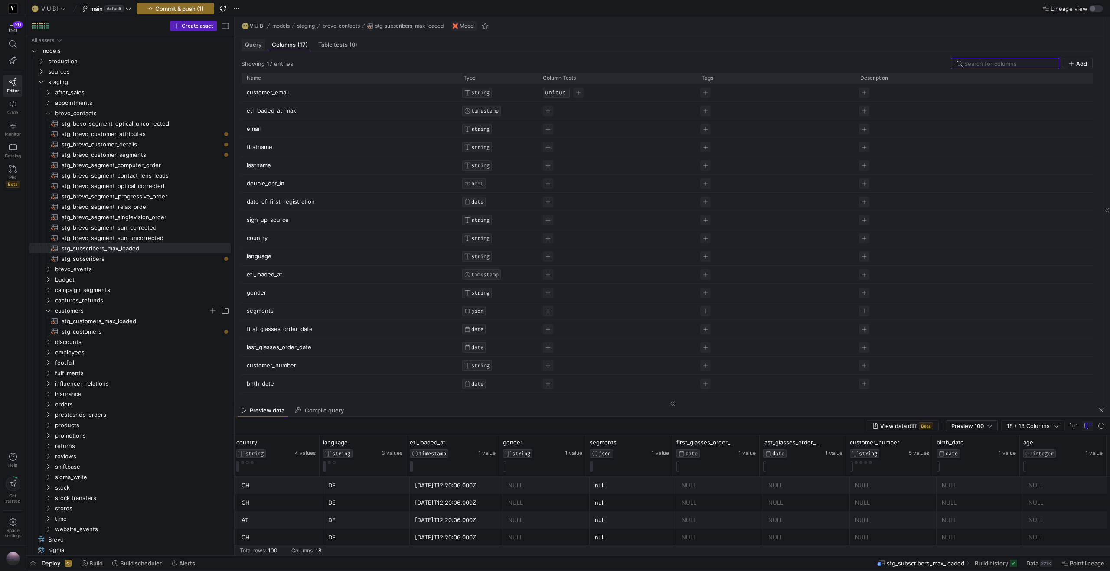
click at [257, 45] on span "Query" at bounding box center [253, 45] width 16 height 6
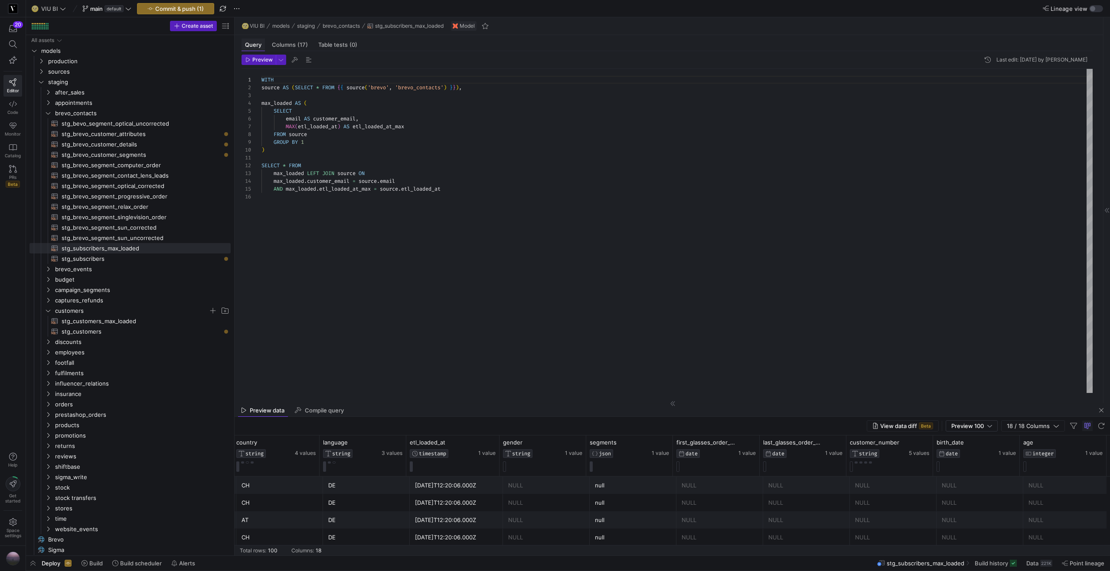
scroll to position [78, 0]
click at [176, 13] on button "Commit & push (1)" at bounding box center [175, 8] width 77 height 11
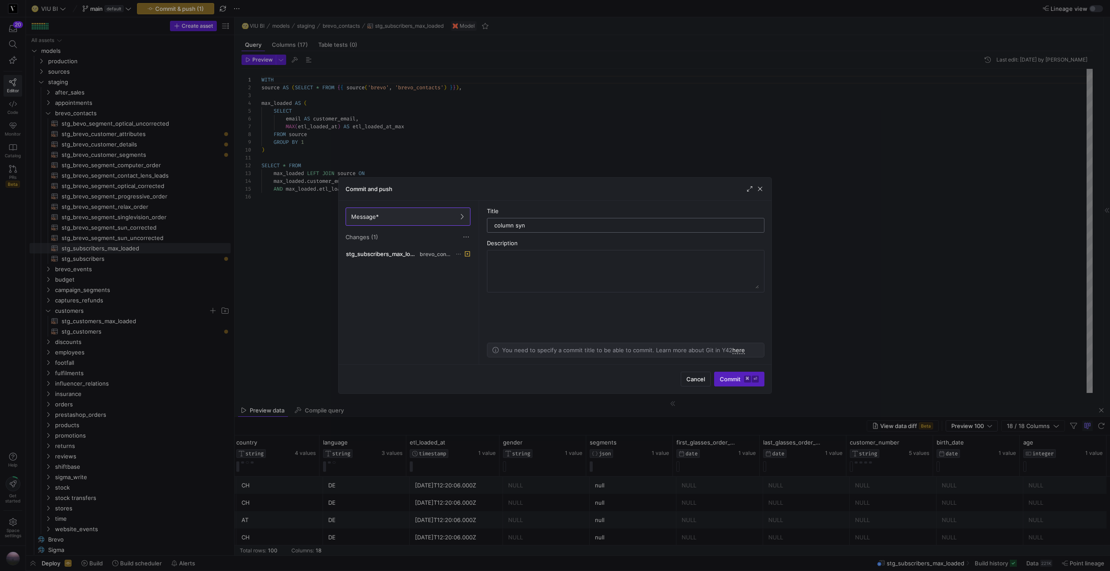
type input "column sync"
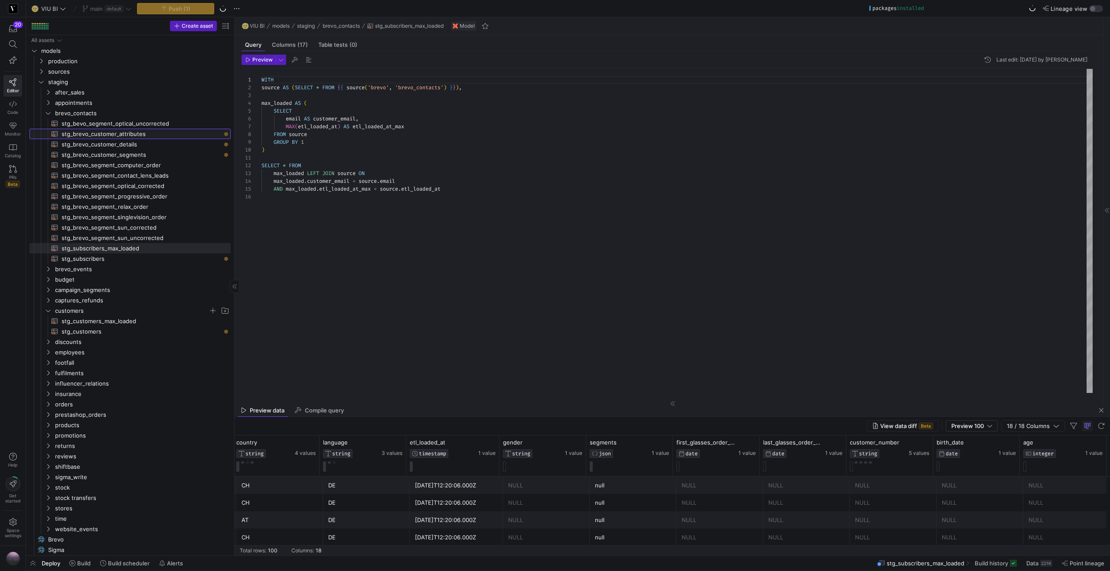
click at [143, 134] on span "stg_brevo_customer_attributes​​​​​​​​​​" at bounding box center [141, 134] width 159 height 10
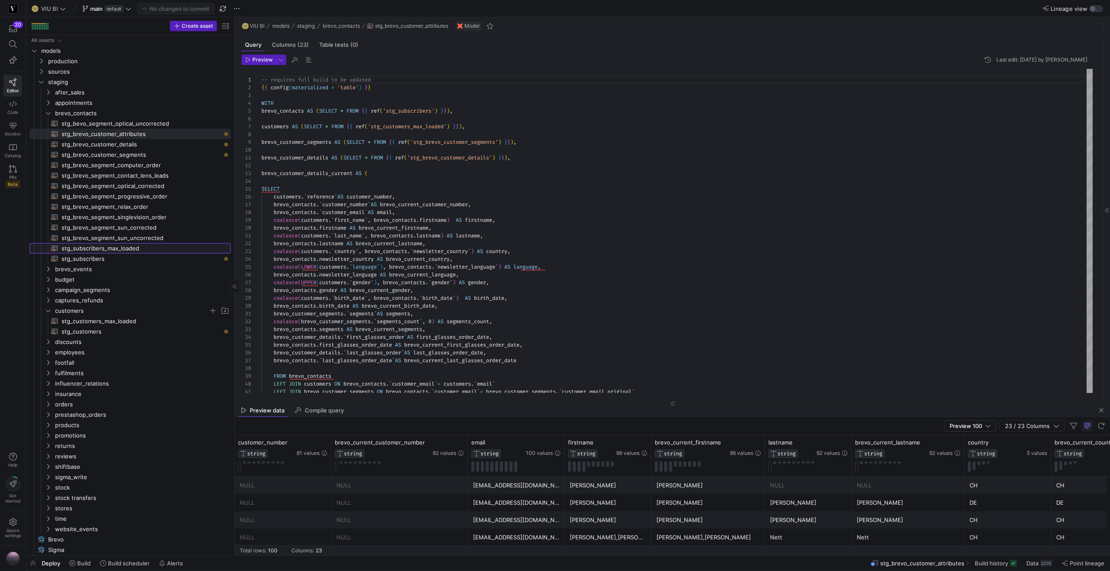
click at [137, 247] on span "stg_subscribers_max_loaded​​​​​​​​​​" at bounding box center [141, 249] width 159 height 10
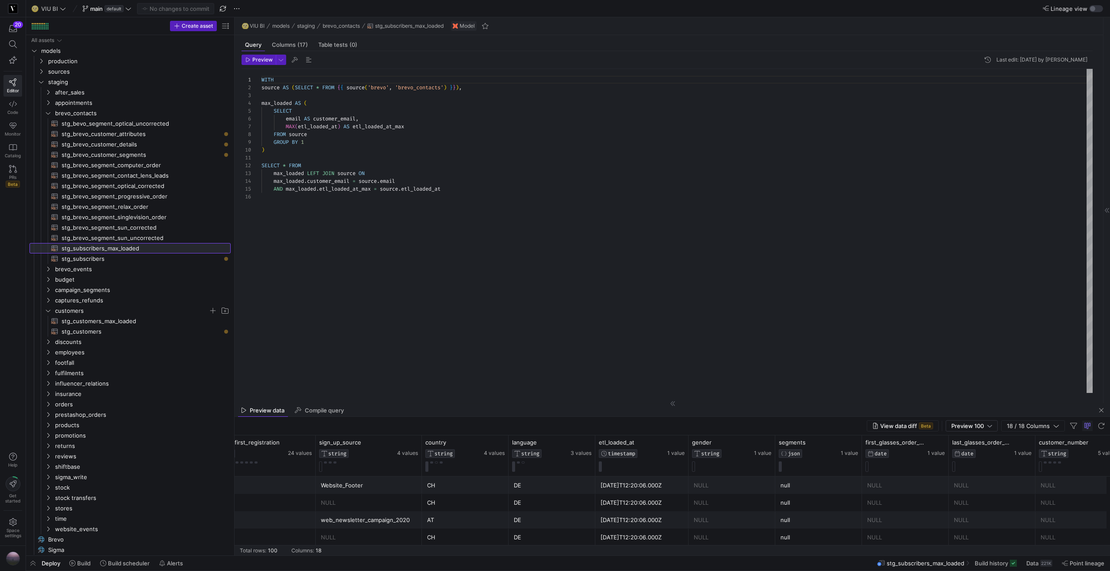
scroll to position [0, 797]
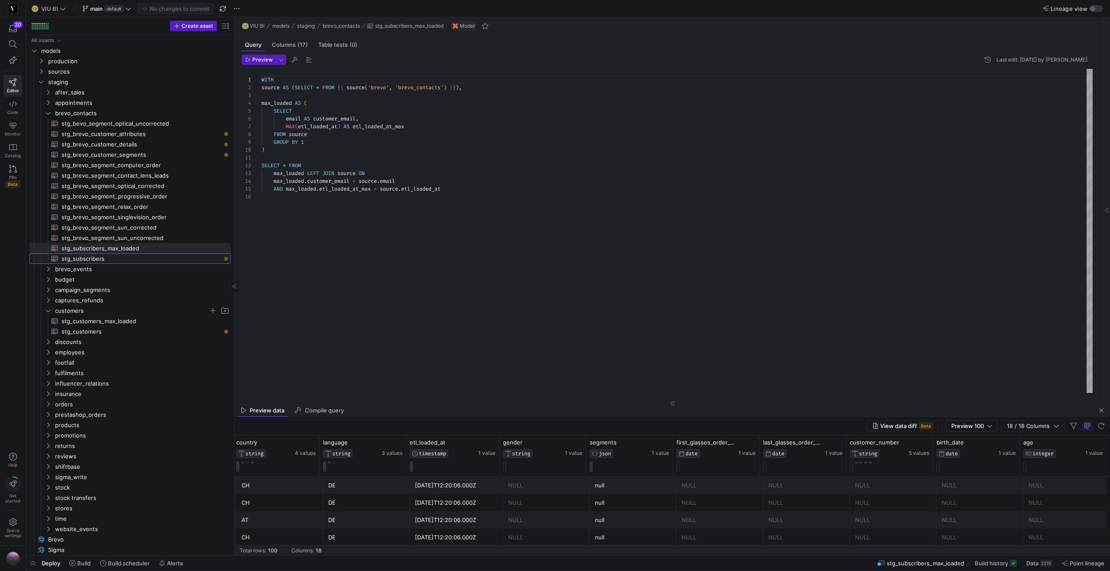
click at [130, 258] on span "stg_subscribers​​​​​​​​​​" at bounding box center [141, 259] width 159 height 10
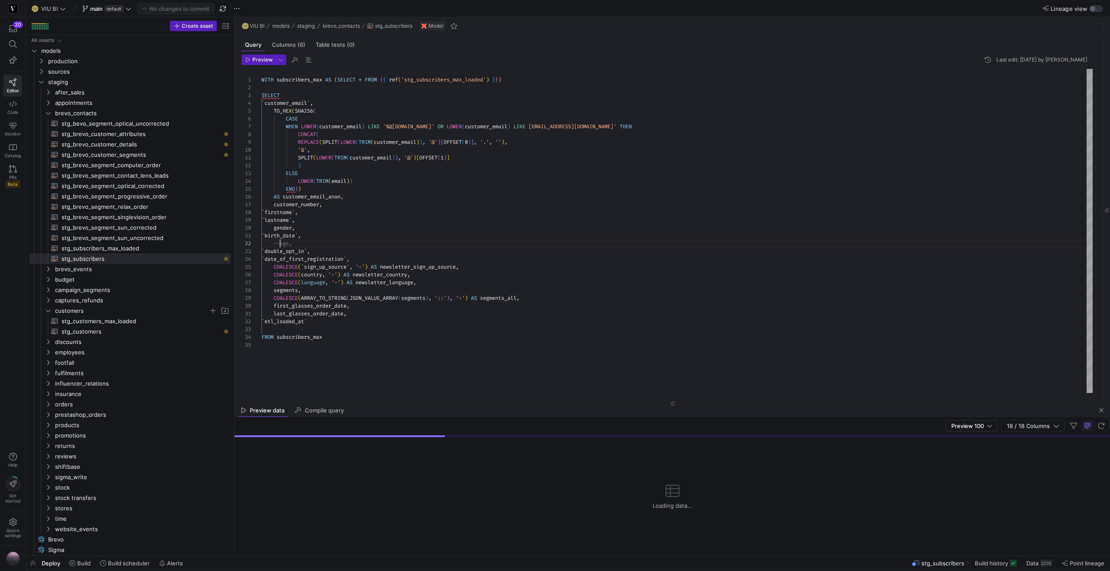
click at [281, 241] on span "--age," at bounding box center [283, 243] width 18 height 7
type textarea "`birth_date`, age, `double_opt_in`, `date_of_first_registration`, COALESCE(`sig…"
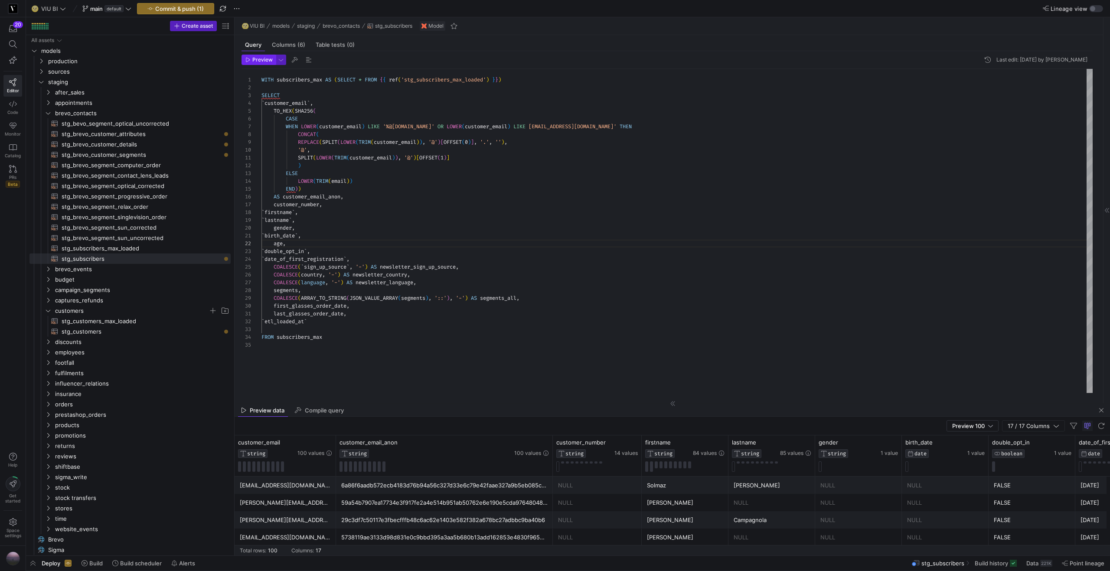
click at [260, 64] on span "button" at bounding box center [258, 60] width 33 height 10
click at [176, 10] on span "Commit & push (1)" at bounding box center [179, 8] width 49 height 7
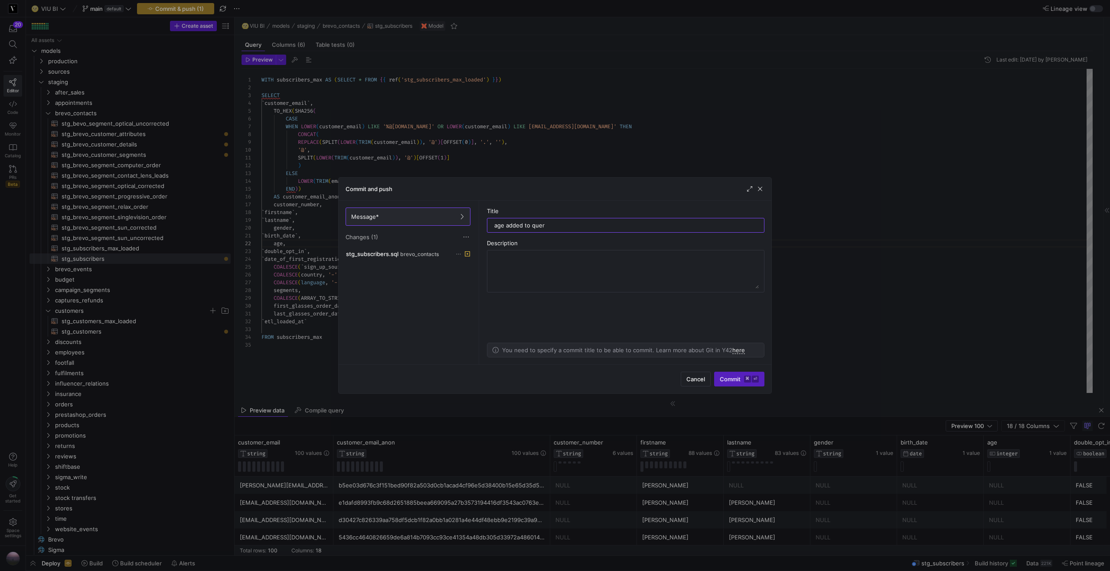
type input "age added to query"
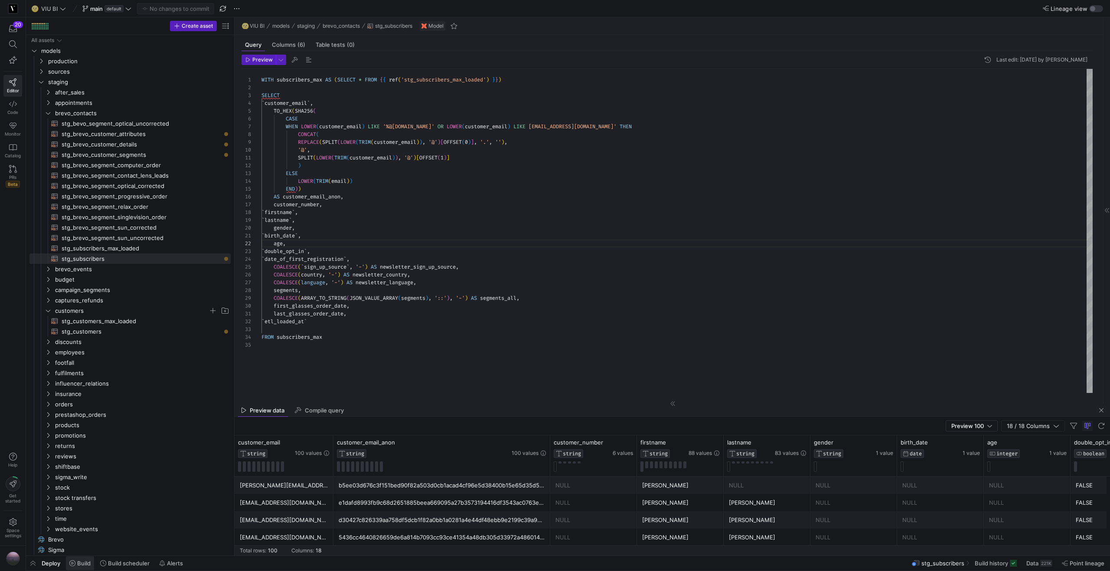
click at [91, 564] on span at bounding box center [80, 564] width 28 height 14
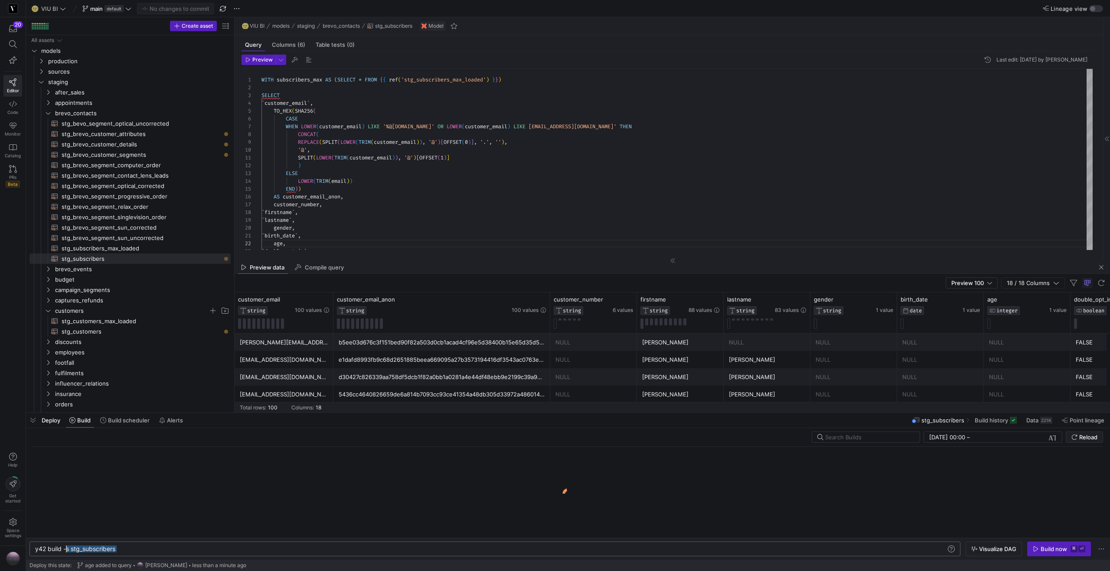
drag, startPoint x: 130, startPoint y: 550, endPoint x: 66, endPoint y: 551, distance: 64.2
click at [66, 551] on div "y42 build -s stg_subscribers" at bounding box center [490, 549] width 911 height 7
type textarea "y42 build --stale"
